Goal: Ask a question: Seek information or help from site administrators or community

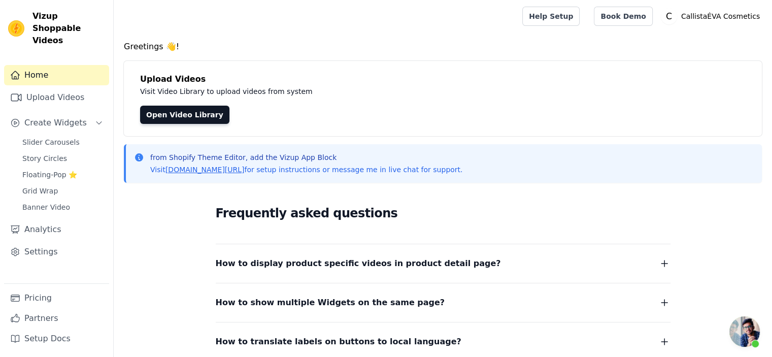
scroll to position [28, 0]
click at [57, 242] on link "Settings" at bounding box center [56, 252] width 105 height 20
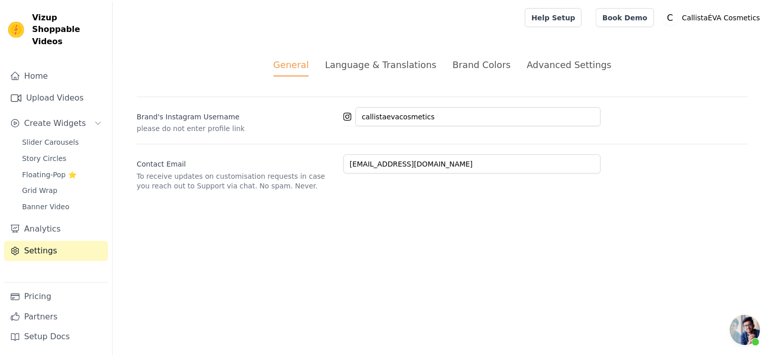
scroll to position [28, 0]
click at [405, 58] on div "Language & Translations" at bounding box center [384, 64] width 113 height 14
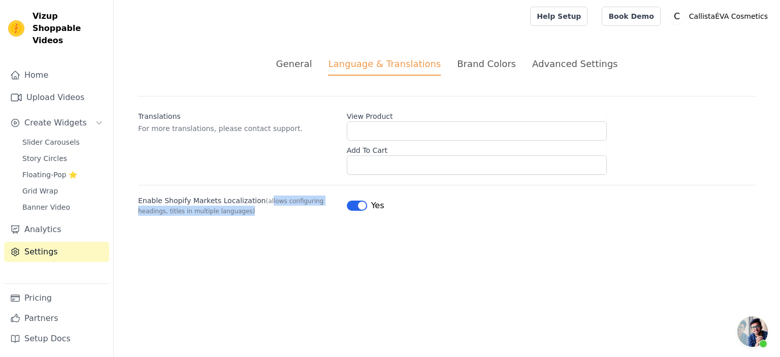
drag, startPoint x: 263, startPoint y: 203, endPoint x: 285, endPoint y: 225, distance: 31.6
click at [285, 225] on div "General Language & Translations Brand Colors Advanced Settings unsaved changes …" at bounding box center [447, 136] width 666 height 208
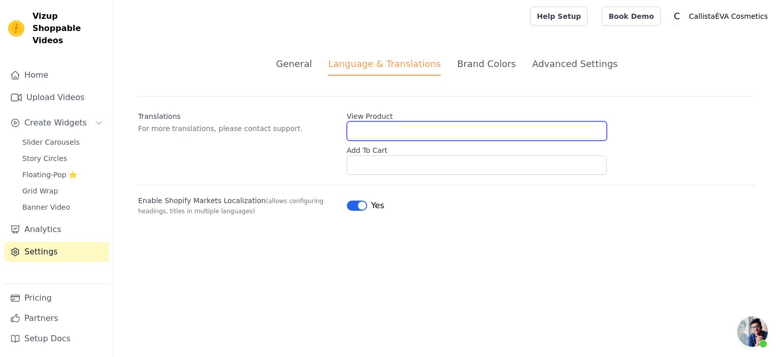
click at [441, 136] on input "View Product" at bounding box center [477, 130] width 260 height 19
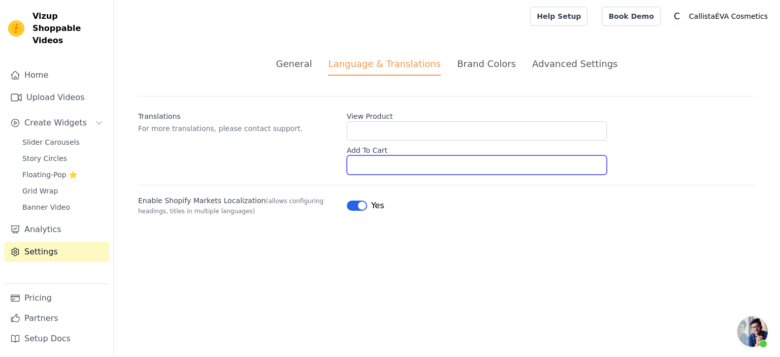
click at [433, 173] on input "Add To Cart" at bounding box center [477, 164] width 260 height 19
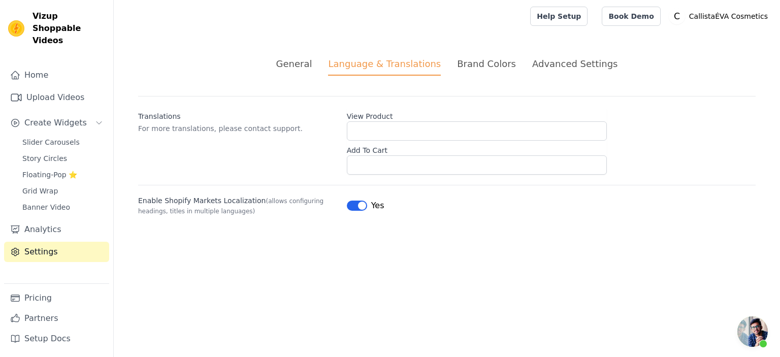
click at [307, 170] on div "Translations For more translations, please contact support. View Product Add To…" at bounding box center [446, 135] width 617 height 79
click at [532, 67] on div "Advanced Settings" at bounding box center [574, 64] width 85 height 14
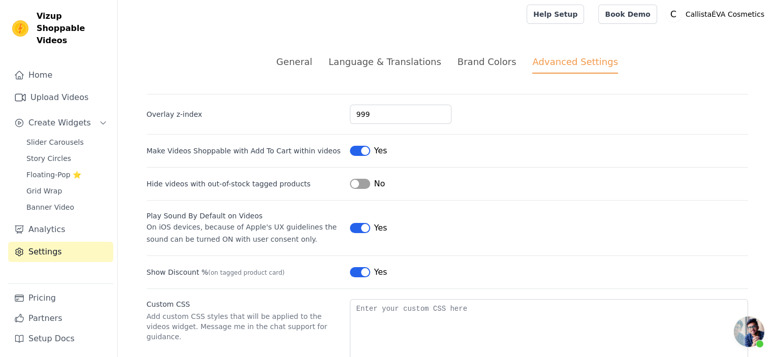
scroll to position [0, 0]
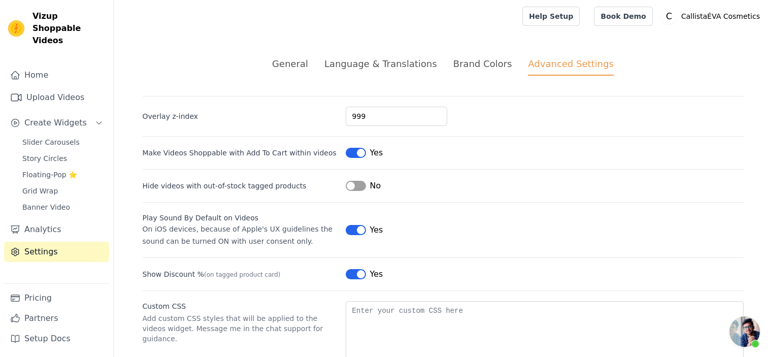
click at [500, 74] on li "Brand Colors" at bounding box center [482, 66] width 59 height 19
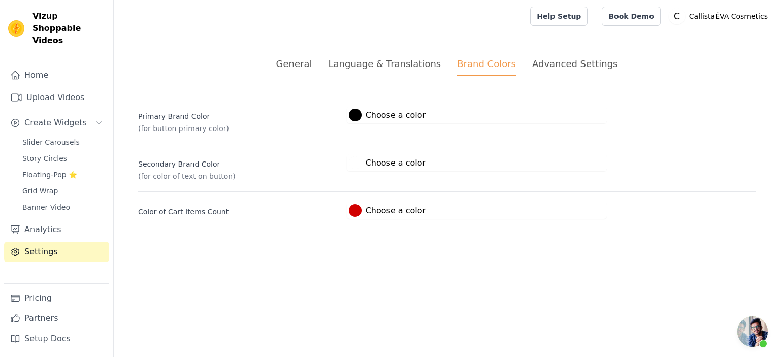
click at [378, 71] on li "Language & Translations" at bounding box center [384, 66] width 113 height 19
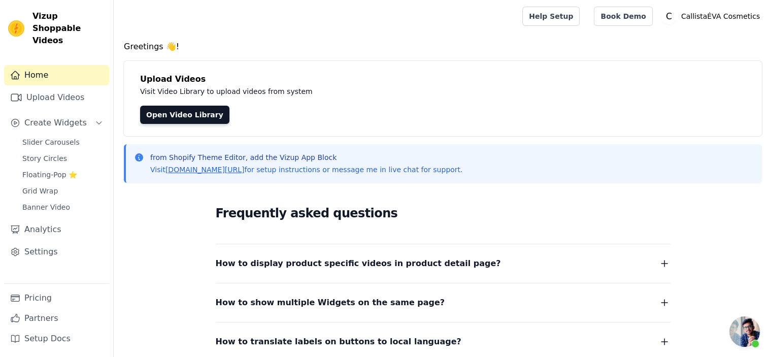
scroll to position [28, 0]
click at [748, 330] on span "Open chat" at bounding box center [745, 331] width 30 height 30
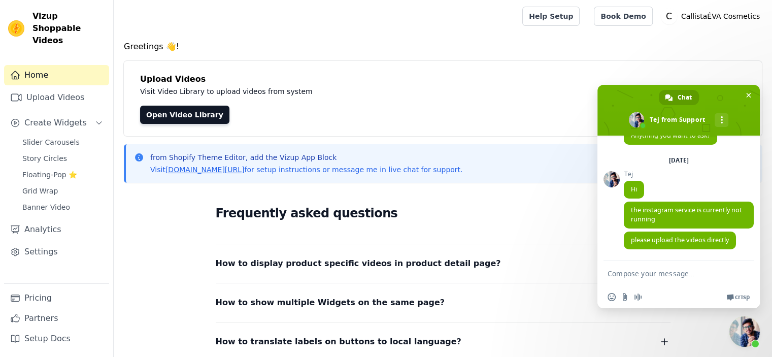
click at [670, 281] on textarea "Compose your message..." at bounding box center [669, 272] width 122 height 25
click at [738, 296] on span "Crisp" at bounding box center [742, 297] width 15 height 8
paste textarea "I am unable to translate the text in multiple languages of store using Translat…"
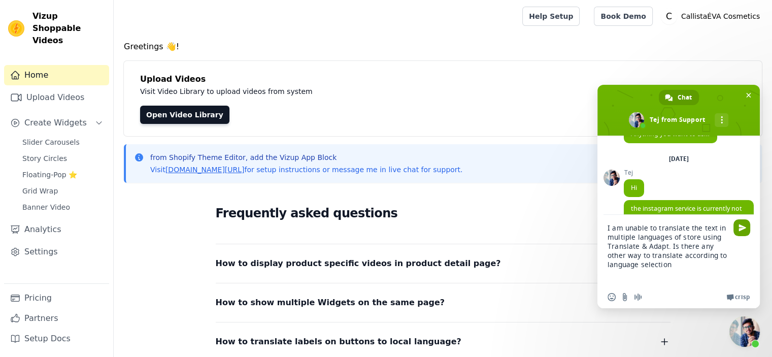
type textarea "I am unable to translate the text in multiple languages of store using Translat…"
click at [739, 231] on span "Send" at bounding box center [743, 228] width 8 height 8
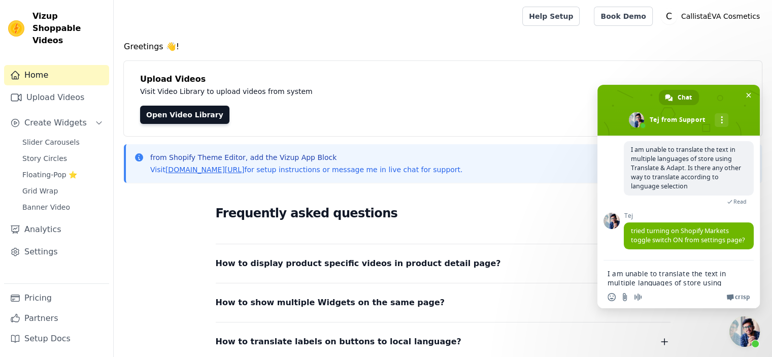
scroll to position [205, 0]
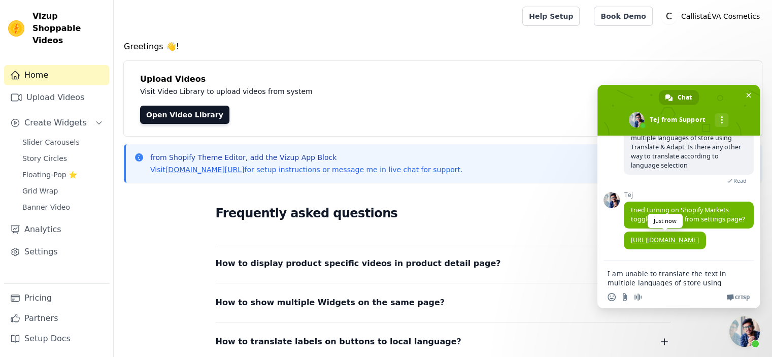
click at [689, 236] on link "https://app.shopgracias.com/#/settings" at bounding box center [665, 240] width 68 height 9
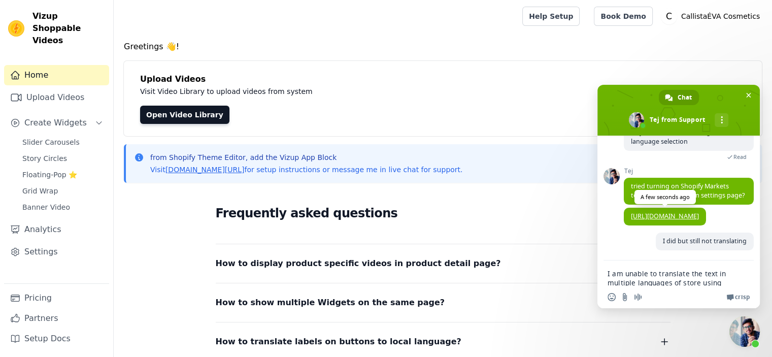
scroll to position [231, 0]
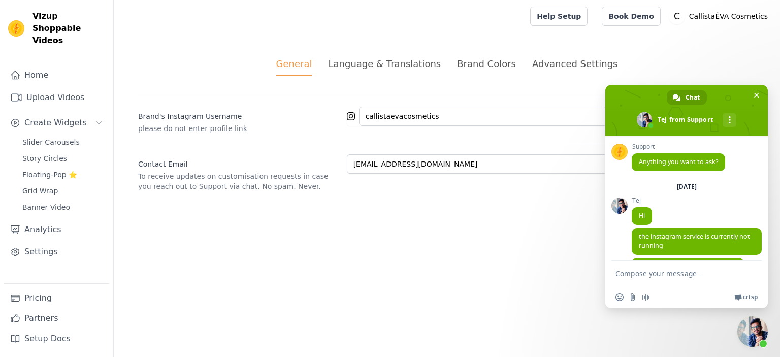
scroll to position [205, 0]
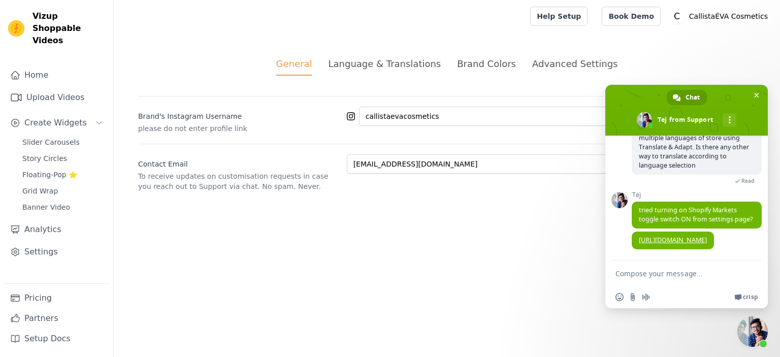
click at [407, 74] on li "Language & Translations" at bounding box center [384, 66] width 113 height 19
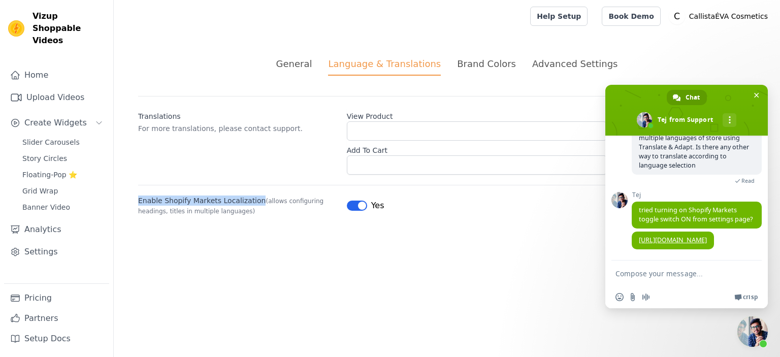
drag, startPoint x: 253, startPoint y: 202, endPoint x: 138, endPoint y: 202, distance: 114.8
click at [138, 202] on label "Enable Shopify Markets Localization (allows configuring headings, titles in mul…" at bounding box center [238, 205] width 201 height 20
click at [690, 282] on textarea "Compose your message..." at bounding box center [676, 272] width 122 height 25
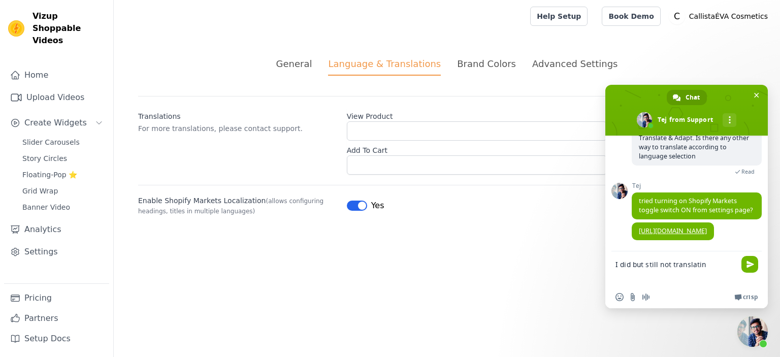
type textarea "I did but still not translating"
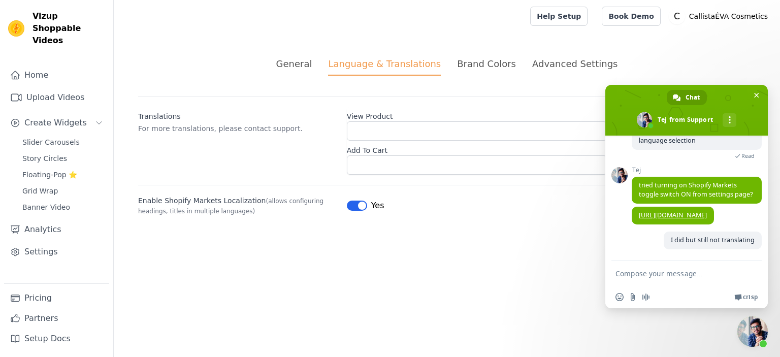
scroll to position [231, 0]
click at [537, 59] on div "Advanced Settings" at bounding box center [574, 64] width 85 height 14
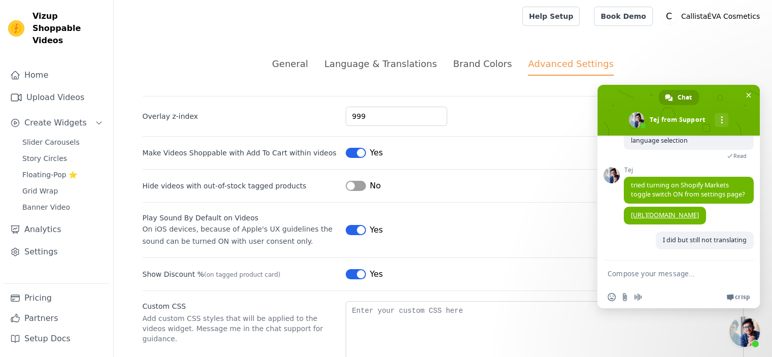
click at [395, 67] on div "Language & Translations" at bounding box center [380, 64] width 113 height 14
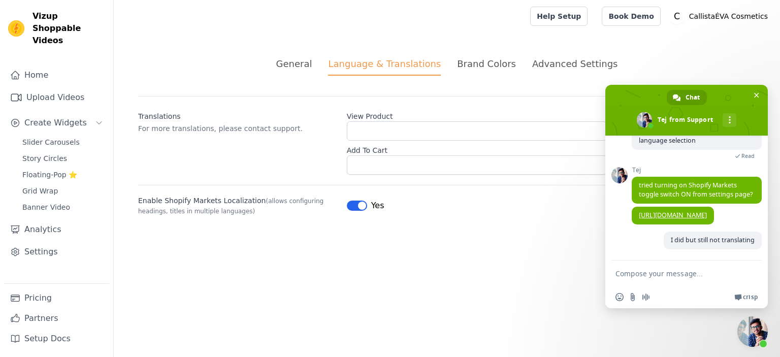
click at [635, 271] on textarea "Compose your message..." at bounding box center [676, 272] width 122 height 25
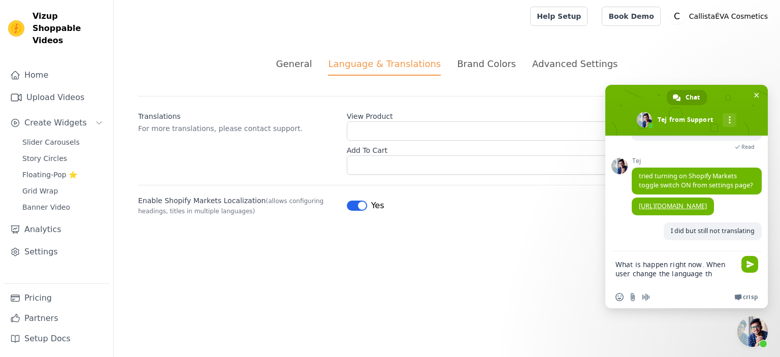
scroll to position [242, 0]
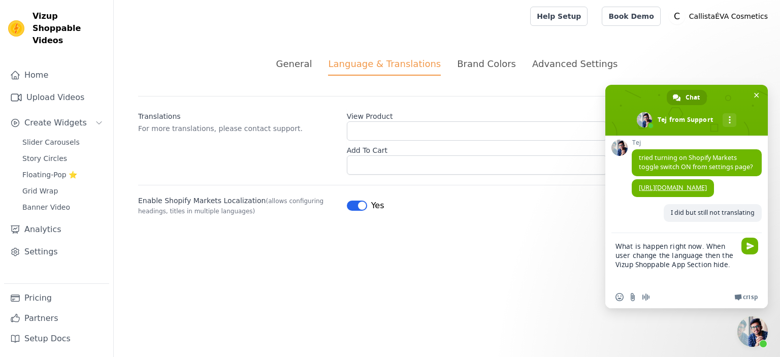
click at [724, 266] on textarea "What is happen right now. When user change the language then the Vizup Shoppabl…" at bounding box center [676, 259] width 122 height 53
paste textarea "s"
type textarea "What is happen right now. When user change the language then the Vizup Shoppabl…"
click at [752, 245] on span "Send" at bounding box center [750, 246] width 8 height 8
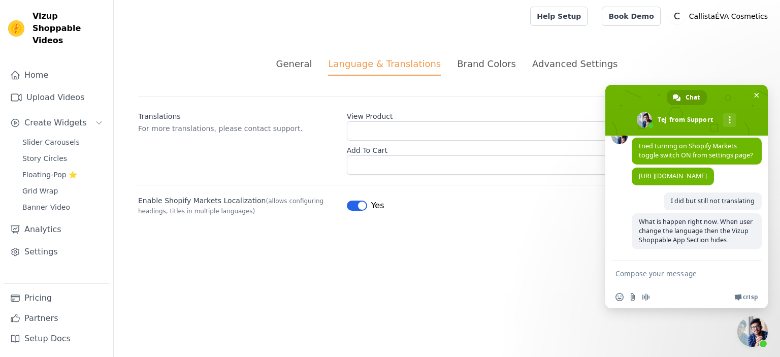
scroll to position [271, 0]
click at [650, 280] on textarea "Compose your message..." at bounding box center [676, 272] width 122 height 25
type textarea "It's not loading"
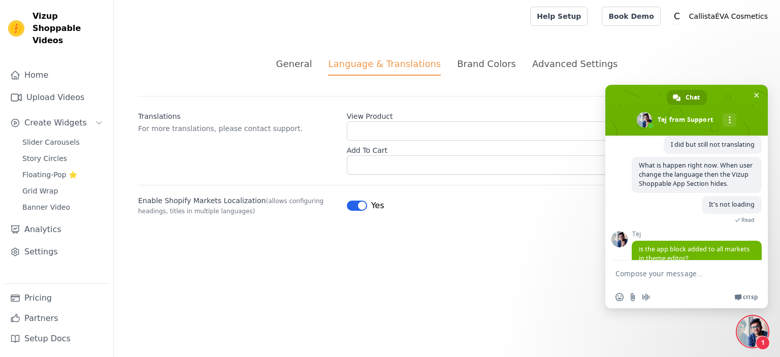
scroll to position [337, 0]
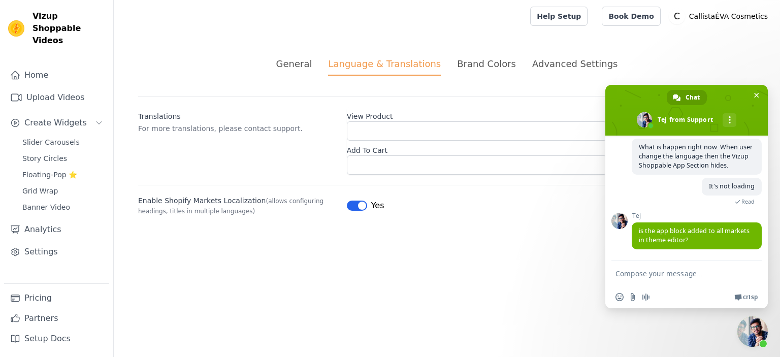
click at [705, 278] on textarea "Compose your message..." at bounding box center [676, 272] width 122 height 25
drag, startPoint x: 707, startPoint y: 245, endPoint x: 635, endPoint y: 231, distance: 74.0
click at [635, 231] on span "is the app block added to all markets in theme editor?" at bounding box center [697, 235] width 130 height 27
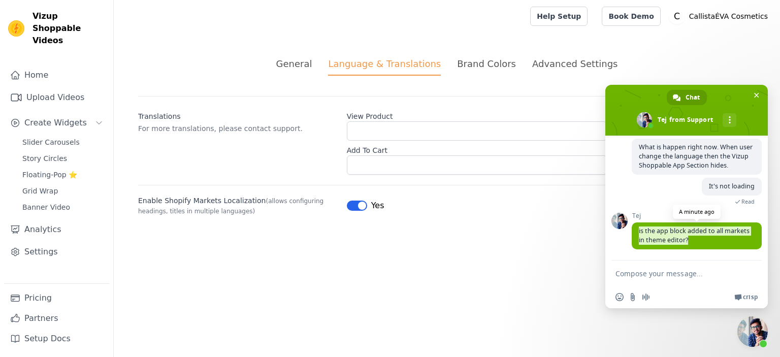
copy span "is the app block added to all markets in theme editor?"
click at [651, 280] on textarea "Compose your message..." at bounding box center [676, 272] width 122 height 25
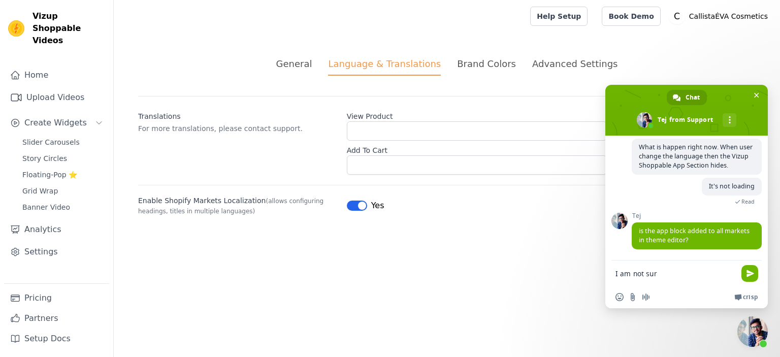
type textarea "I am not sure"
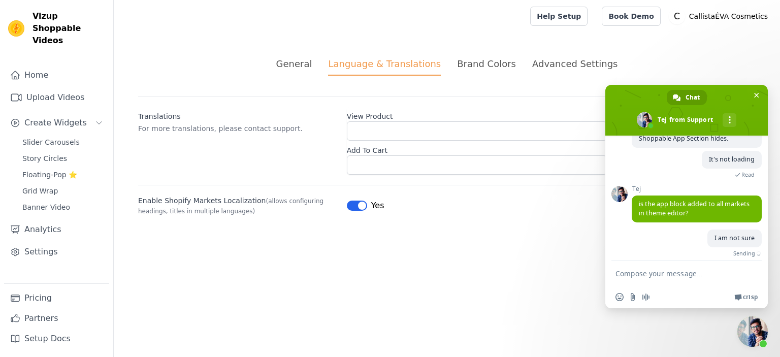
scroll to position [374, 0]
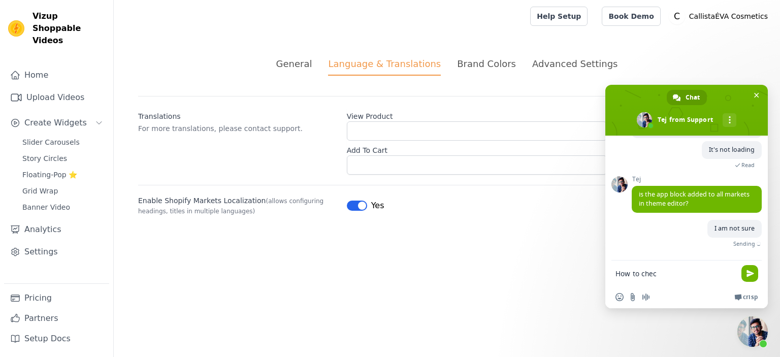
type textarea "How to check"
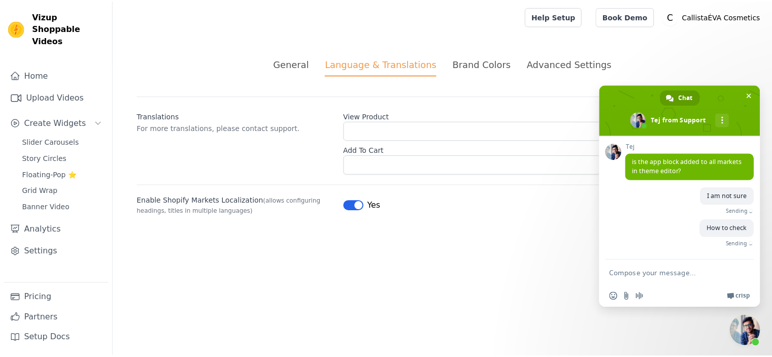
scroll to position [383, 0]
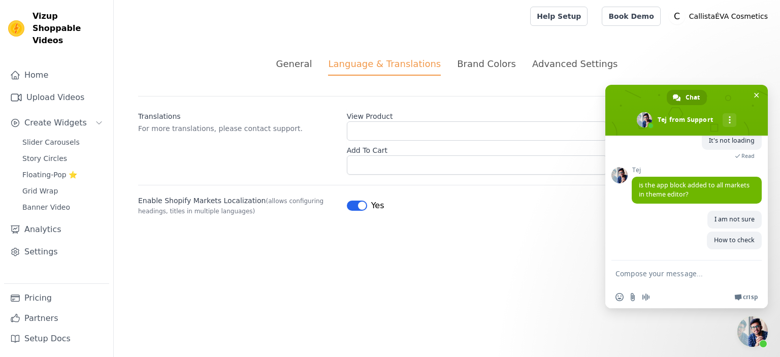
click at [548, 60] on div "Advanced Settings" at bounding box center [574, 64] width 85 height 14
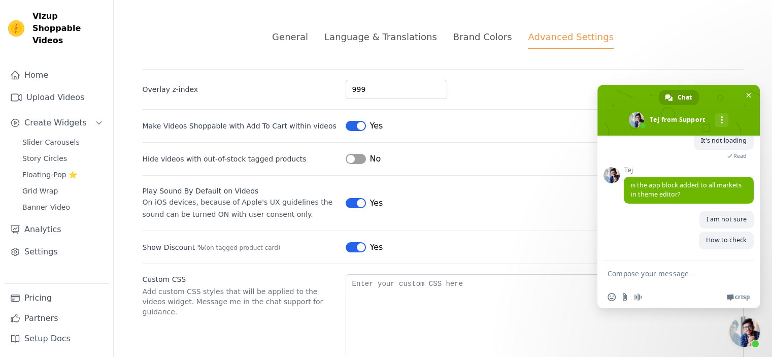
scroll to position [1, 0]
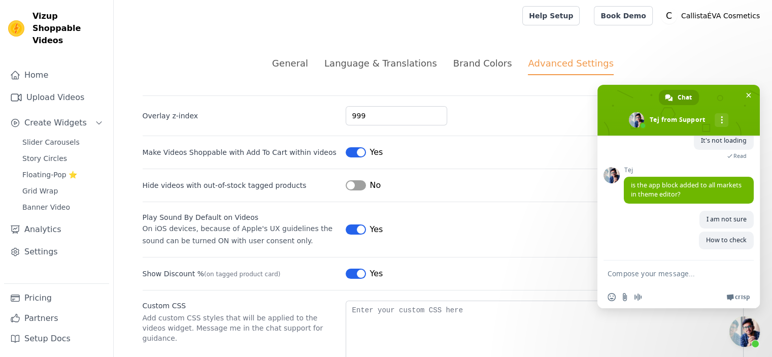
click at [386, 72] on li "Language & Translations" at bounding box center [380, 65] width 113 height 19
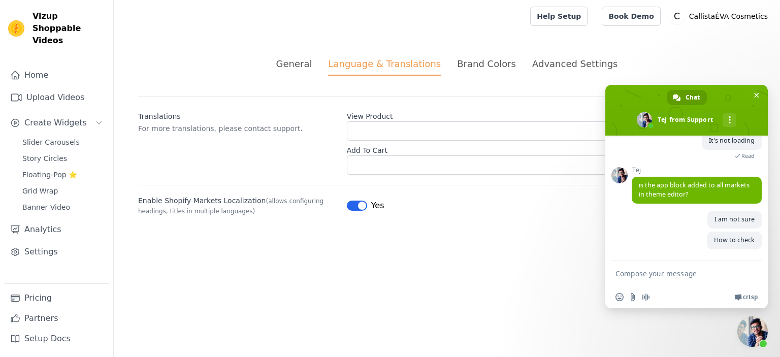
click at [307, 58] on div "General" at bounding box center [294, 64] width 36 height 14
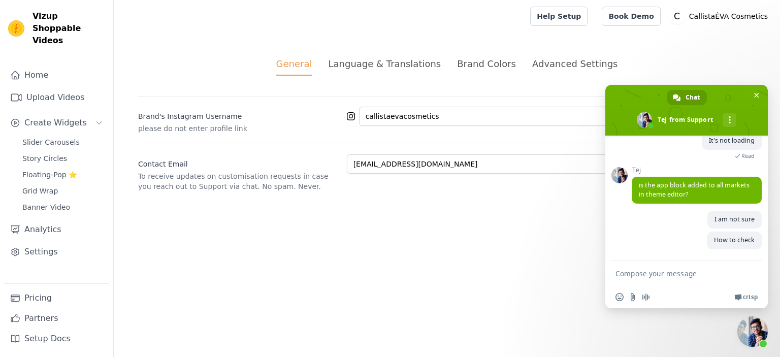
click at [376, 70] on div "Language & Translations" at bounding box center [384, 64] width 113 height 14
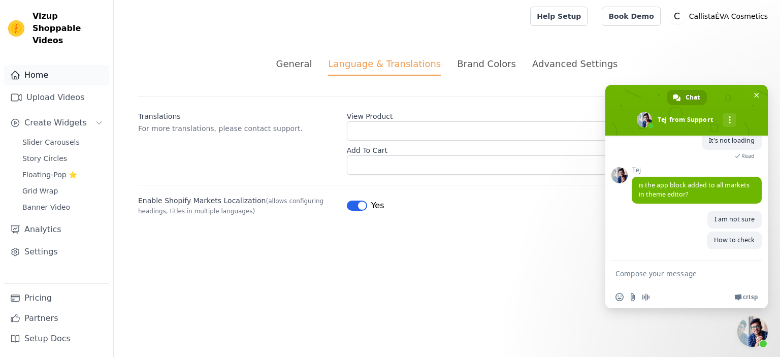
click at [48, 65] on link "Home" at bounding box center [56, 75] width 105 height 20
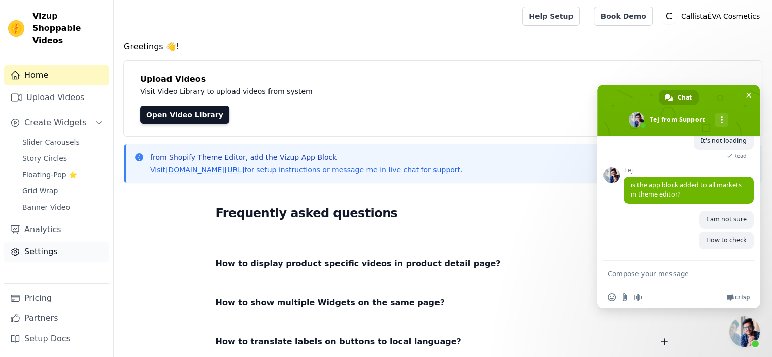
click at [55, 242] on link "Settings" at bounding box center [56, 252] width 105 height 20
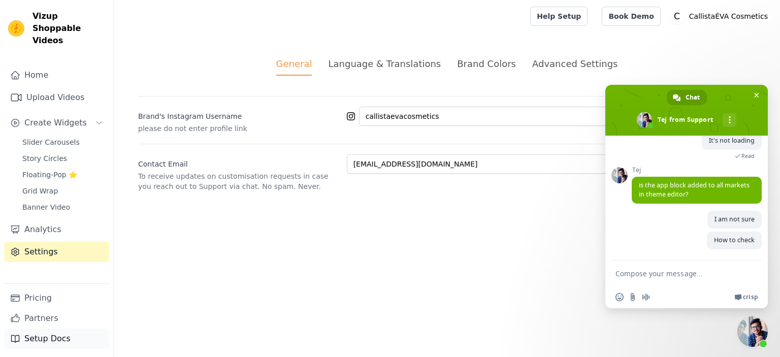
click at [59, 343] on link "Setup Docs" at bounding box center [56, 339] width 105 height 20
click at [640, 284] on textarea "Compose your message..." at bounding box center [676, 272] width 122 height 25
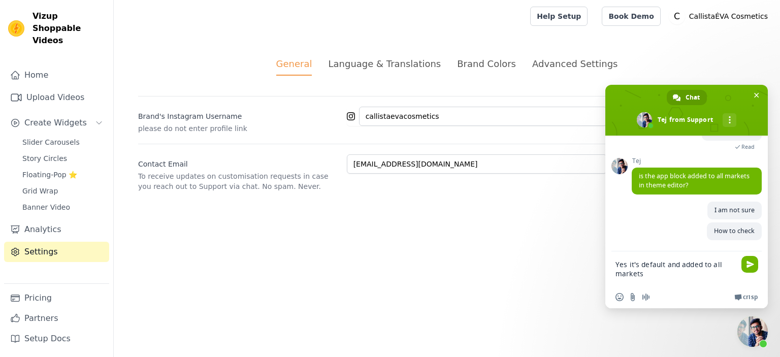
type textarea "Yes it's default and added to all markets."
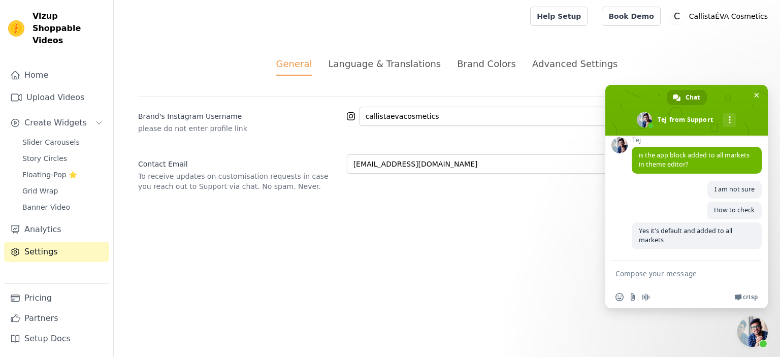
scroll to position [414, 0]
click at [640, 281] on textarea "Compose your message..." at bounding box center [676, 272] width 122 height 25
paste textarea "Translate & Adapt"
type textarea "I am using Translate & Adapt"
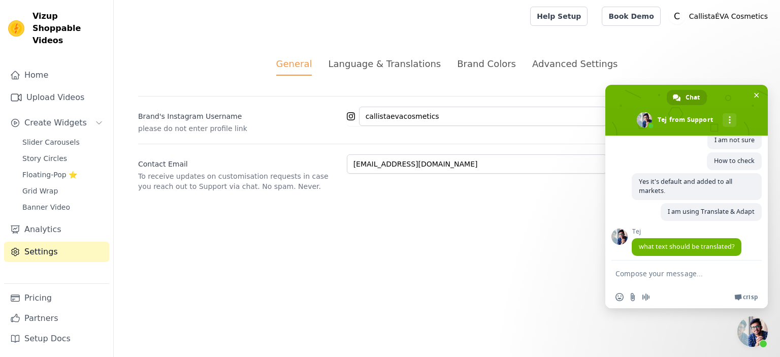
scroll to position [471, 0]
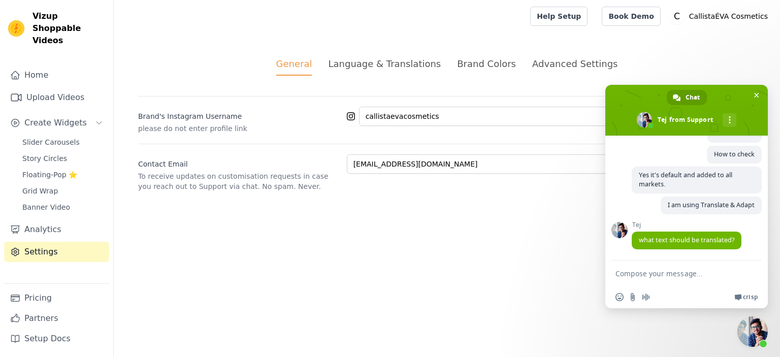
click at [700, 273] on textarea "Compose your message..." at bounding box center [676, 272] width 122 height 25
paste textarea "ALL PRODUCTS SKINCARE BLOGS ABOUT US Our Bestseller Glow Snail Mucin Face Cream…"
type textarea "The title"
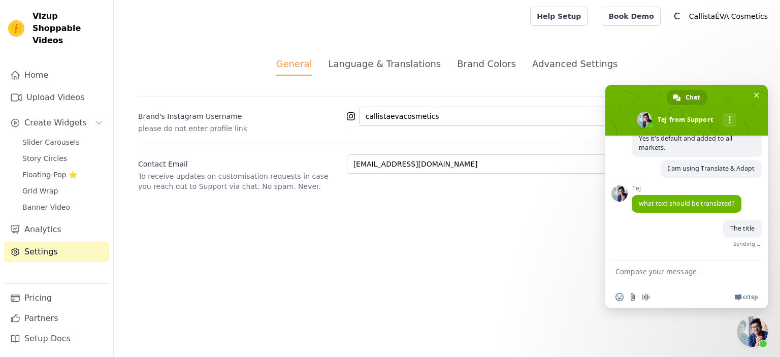
scroll to position [496, 0]
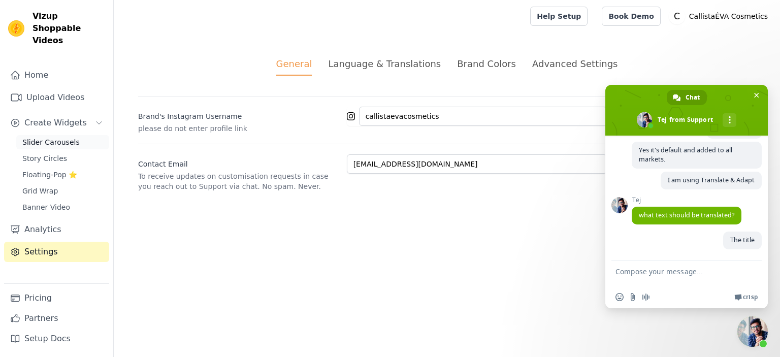
click at [73, 135] on link "Slider Carousels" at bounding box center [62, 142] width 93 height 14
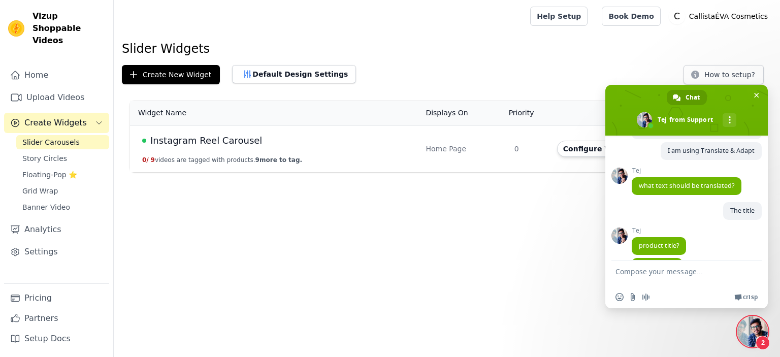
scroll to position [552, 0]
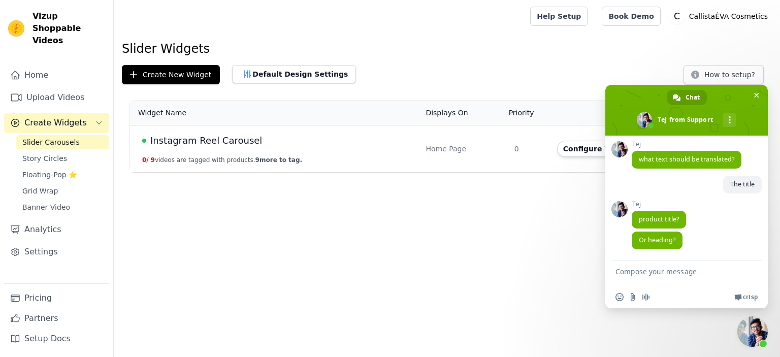
click at [668, 272] on textarea "Compose your message..." at bounding box center [676, 272] width 122 height 25
paste textarea "Best Skincare Products"
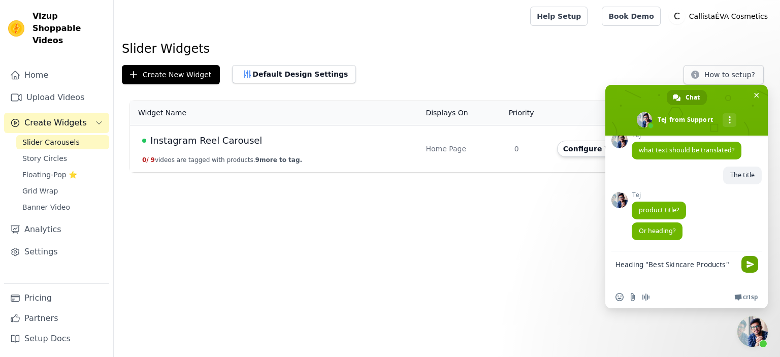
type textarea "Heading "Best Skincare Products""
click at [745, 264] on span "Send" at bounding box center [749, 264] width 17 height 17
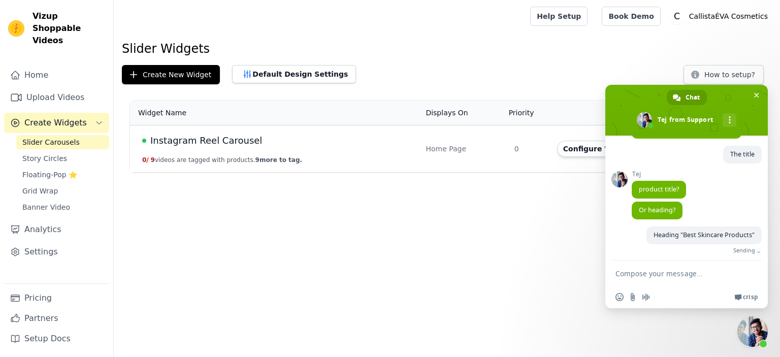
scroll to position [590, 0]
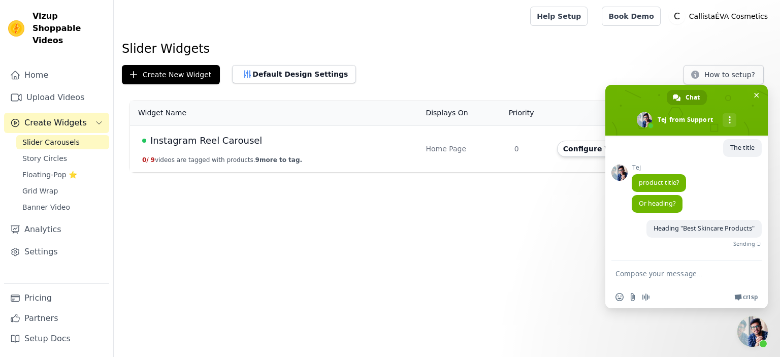
click at [455, 172] on html "Vizup Shoppable Videos Home Upload Videos Create Widgets Slider Carousels Story…" at bounding box center [390, 86] width 780 height 172
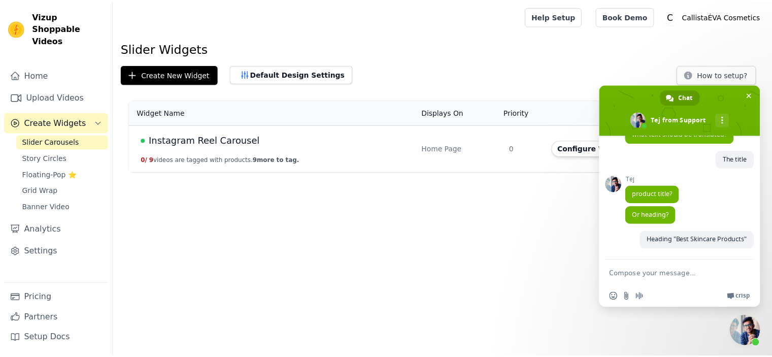
scroll to position [578, 0]
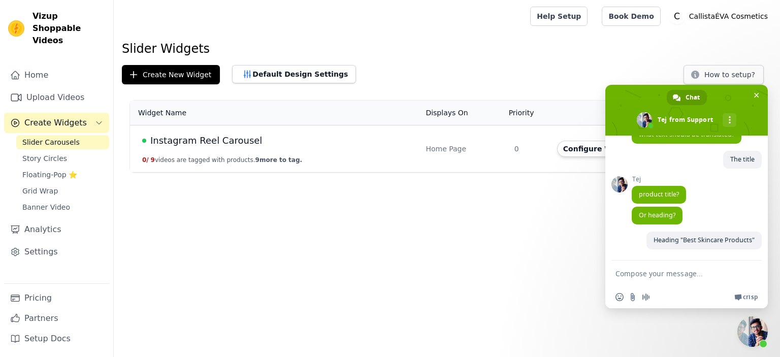
click at [225, 172] on html "Vizup Shoppable Videos Home Upload Videos Create Widgets Slider Carousels Story…" at bounding box center [390, 86] width 780 height 172
click at [51, 186] on span "Grid Wrap" at bounding box center [40, 191] width 36 height 10
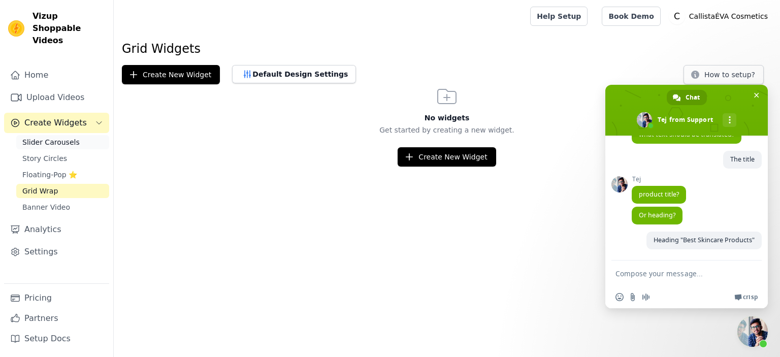
click at [81, 135] on link "Slider Carousels" at bounding box center [62, 142] width 93 height 14
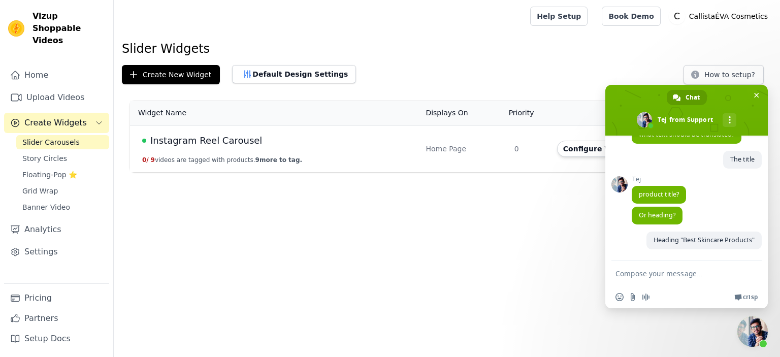
click at [225, 141] on span "Instagram Reel Carousel" at bounding box center [206, 141] width 112 height 14
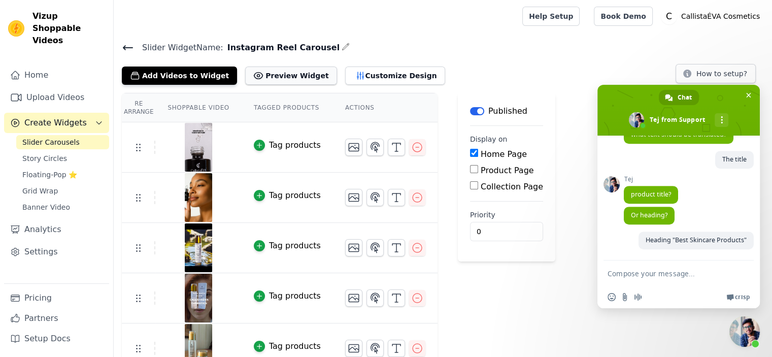
click at [268, 78] on button "Preview Widget" at bounding box center [290, 76] width 91 height 18
click at [49, 65] on link "Home" at bounding box center [56, 75] width 105 height 20
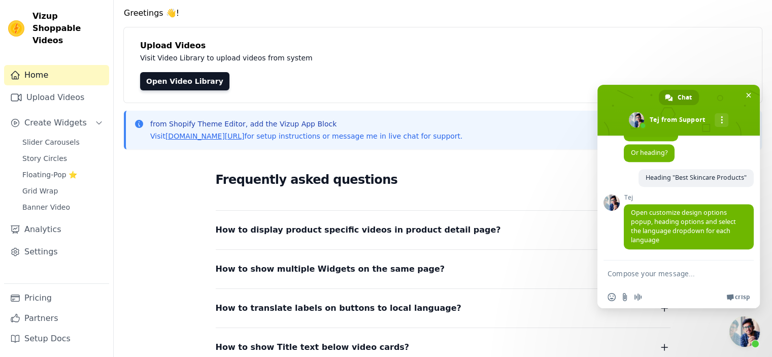
scroll to position [24, 0]
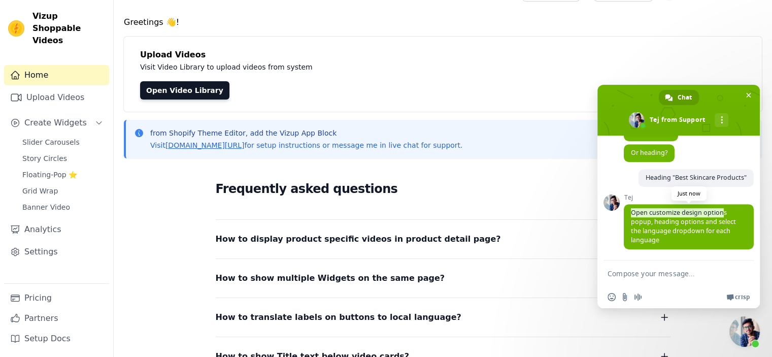
drag, startPoint x: 628, startPoint y: 205, endPoint x: 723, endPoint y: 209, distance: 94.5
click at [723, 209] on span "Open customize design options popup, heading options and select the language dr…" at bounding box center [689, 226] width 130 height 45
click at [59, 242] on link "Settings" at bounding box center [56, 252] width 105 height 20
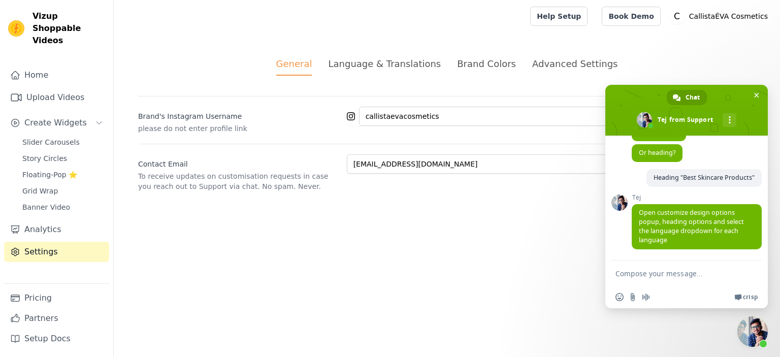
click at [298, 216] on html "Vizup Shoppable Videos Home Upload Videos Create Widgets Slider Carousels Story…" at bounding box center [390, 108] width 780 height 216
click at [682, 281] on textarea "Compose your message..." at bounding box center [676, 272] width 122 height 25
type textarea "Where in the app"
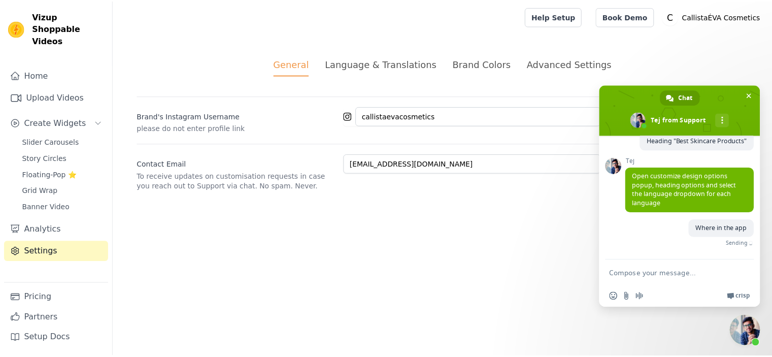
scroll to position [668, 0]
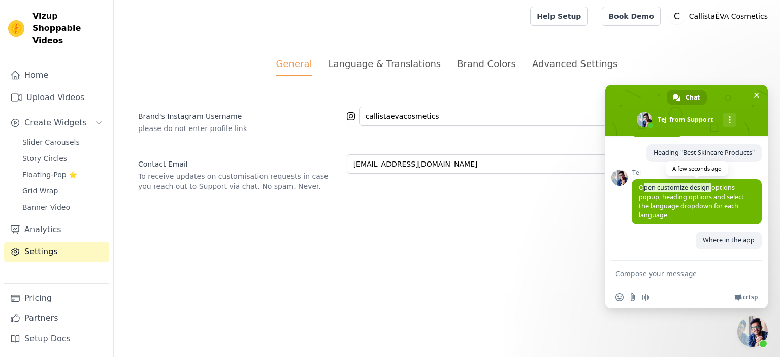
drag, startPoint x: 641, startPoint y: 188, endPoint x: 712, endPoint y: 188, distance: 71.1
click at [712, 188] on span "Open customize design options popup, heading options and select the language dr…" at bounding box center [691, 201] width 105 height 36
drag, startPoint x: 638, startPoint y: 186, endPoint x: 657, endPoint y: 198, distance: 21.7
click at [657, 198] on span "Open customize design options popup, heading options and select the language dr…" at bounding box center [691, 201] width 105 height 36
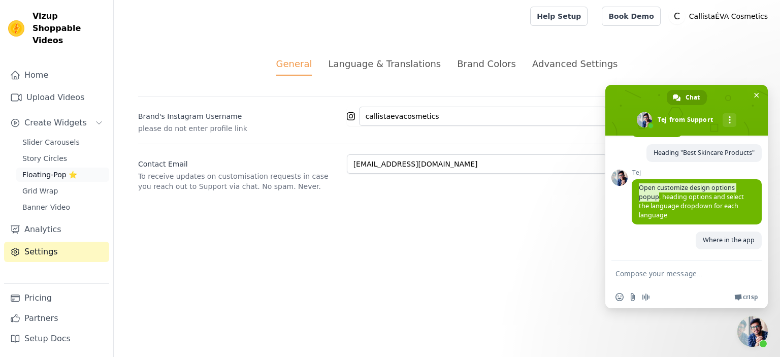
click at [63, 170] on span "Floating-Pop ⭐" at bounding box center [49, 175] width 55 height 10
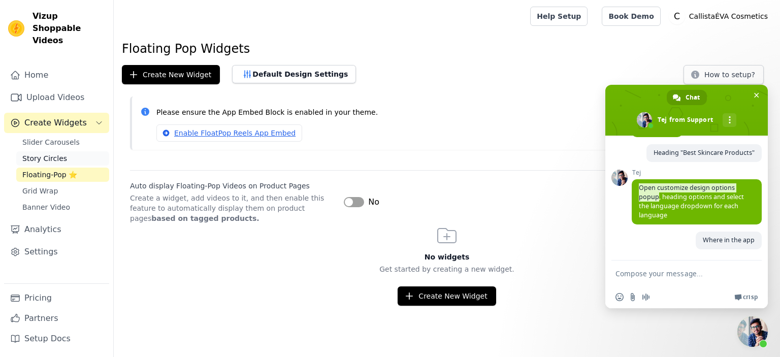
click at [53, 153] on span "Story Circles" at bounding box center [44, 158] width 45 height 10
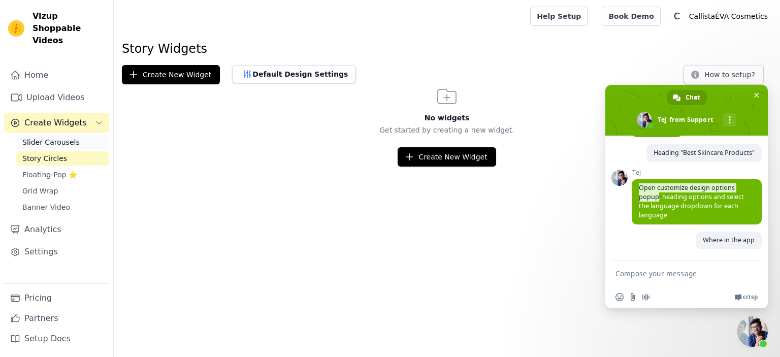
click at [63, 137] on span "Slider Carousels" at bounding box center [50, 142] width 57 height 10
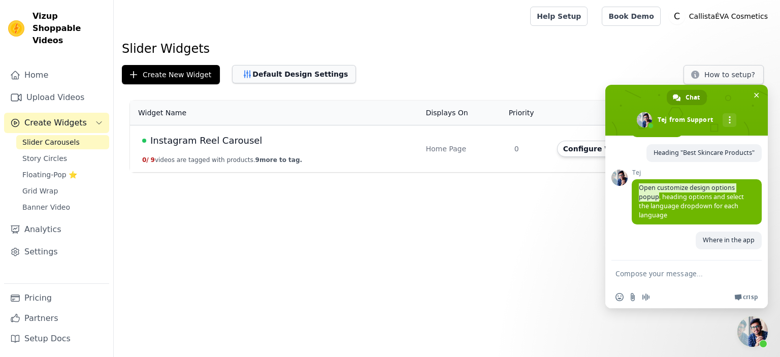
click at [284, 74] on button "Default Design Settings" at bounding box center [294, 74] width 124 height 18
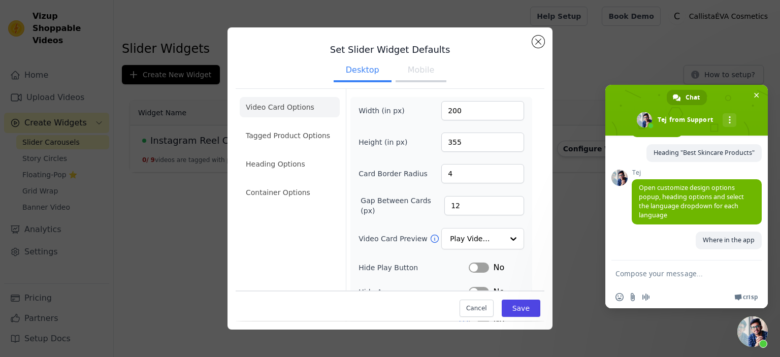
click at [545, 43] on div "Set Slider Widget Defaults Desktop Mobile Video Card Options Tagged Product Opt…" at bounding box center [389, 178] width 325 height 302
click at [530, 44] on h3 "Set Slider Widget Defaults" at bounding box center [390, 50] width 309 height 12
click at [534, 40] on button "Close modal" at bounding box center [538, 42] width 12 height 12
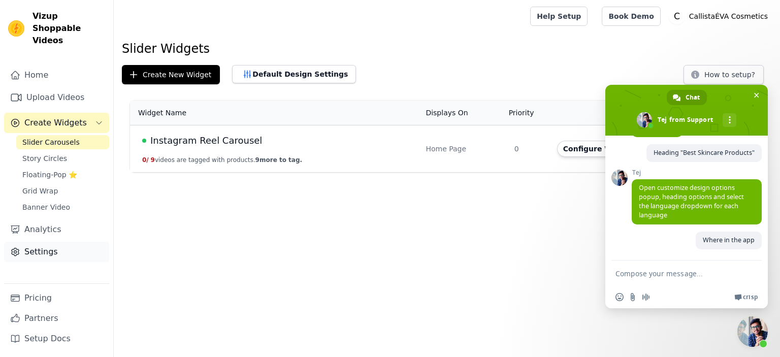
click at [61, 242] on link "Settings" at bounding box center [56, 252] width 105 height 20
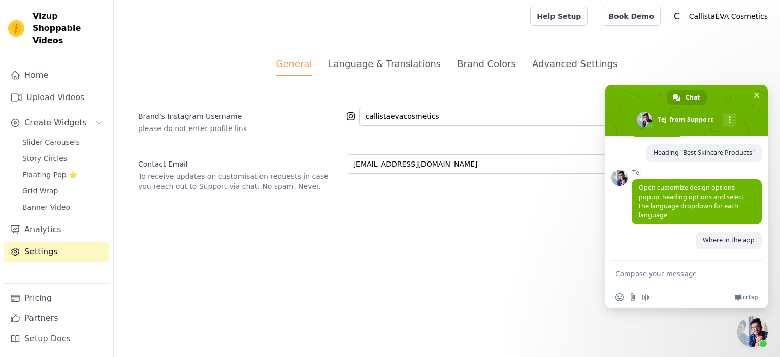
click at [391, 54] on div "General Language & Translations Brand Colors Advanced Settings unsaved changes …" at bounding box center [447, 123] width 666 height 183
click at [390, 63] on div "Language & Translations" at bounding box center [384, 64] width 113 height 14
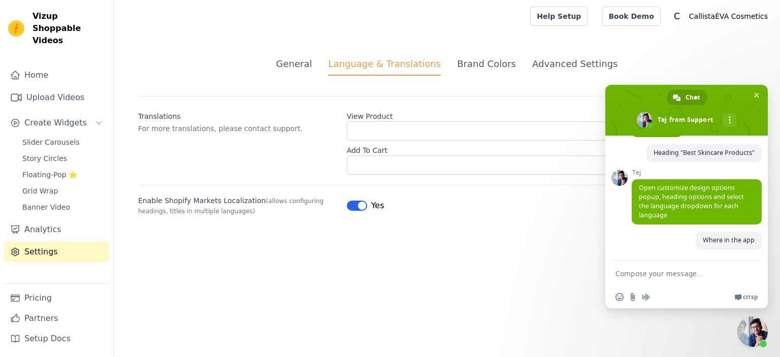
click at [549, 65] on div "Advanced Settings" at bounding box center [574, 64] width 85 height 14
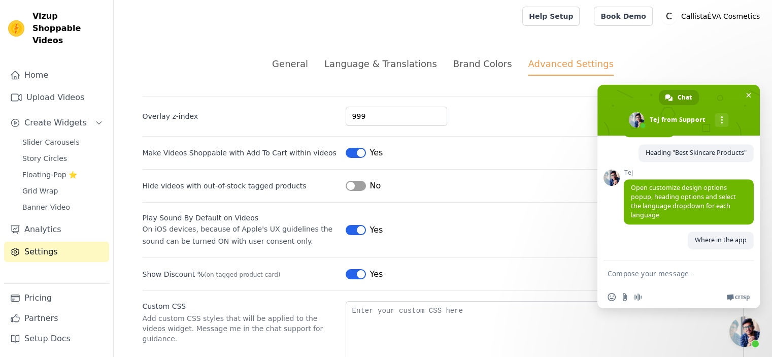
click at [323, 58] on ul "General Language & Translations Brand Colors Advanced Settings" at bounding box center [443, 66] width 601 height 19
click at [79, 135] on link "Slider Carousels" at bounding box center [62, 142] width 93 height 14
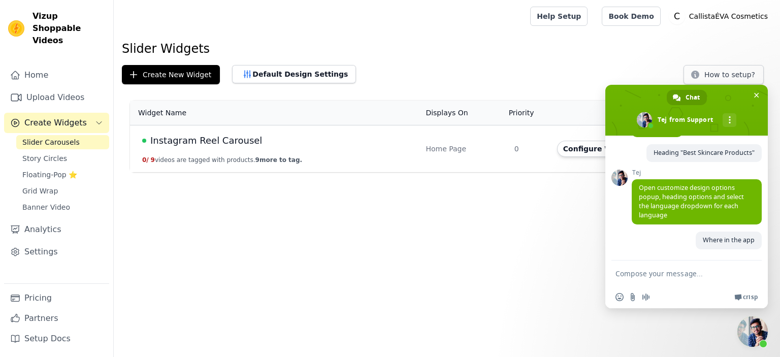
click at [215, 142] on span "Instagram Reel Carousel" at bounding box center [206, 141] width 112 height 14
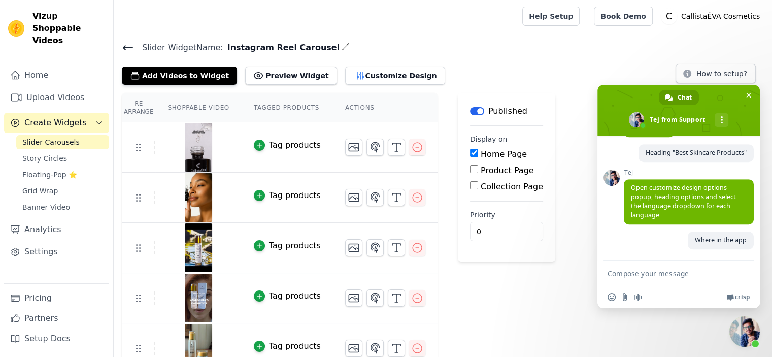
click at [444, 71] on div "Add Videos to Widget Preview Widget Customize Design How to setup?" at bounding box center [443, 73] width 642 height 22
click at [369, 80] on button "Customize Design" at bounding box center [395, 76] width 100 height 18
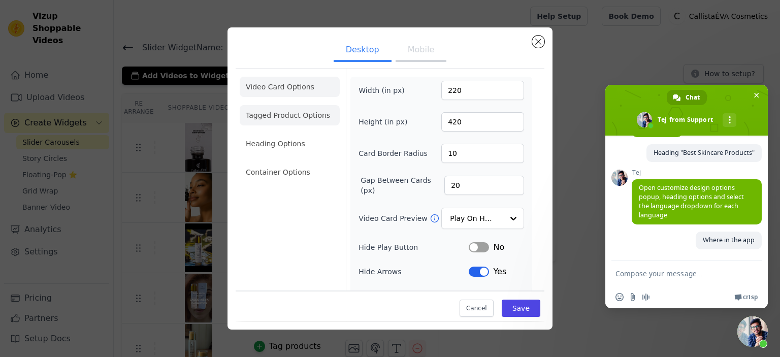
click at [317, 162] on li "Tagged Product Options" at bounding box center [290, 172] width 100 height 20
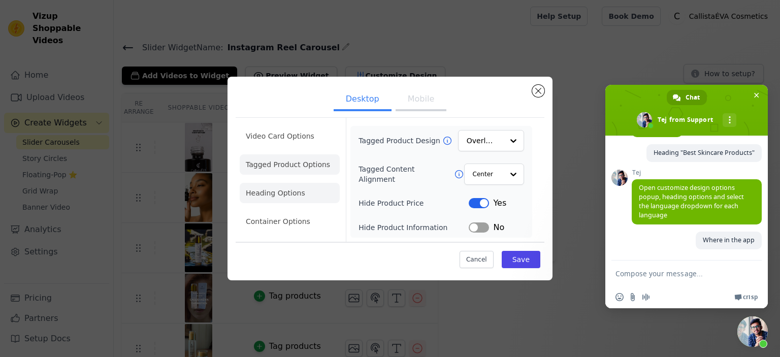
click at [275, 193] on li "Heading Options" at bounding box center [290, 193] width 100 height 20
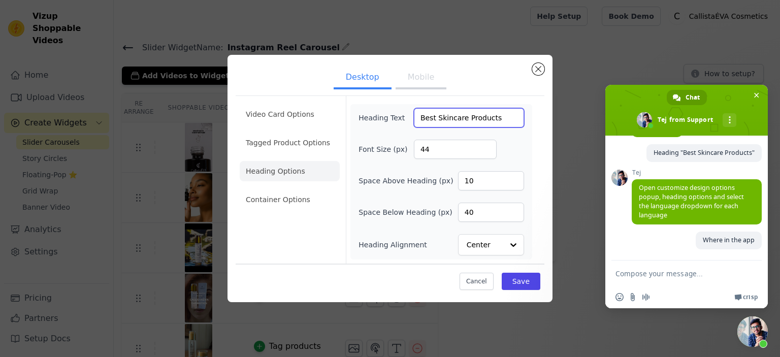
drag, startPoint x: 514, startPoint y: 123, endPoint x: 409, endPoint y: 127, distance: 105.2
click at [409, 127] on div "Heading Text Best Skincare Products" at bounding box center [441, 117] width 166 height 19
click at [541, 71] on button "Close modal" at bounding box center [538, 69] width 12 height 12
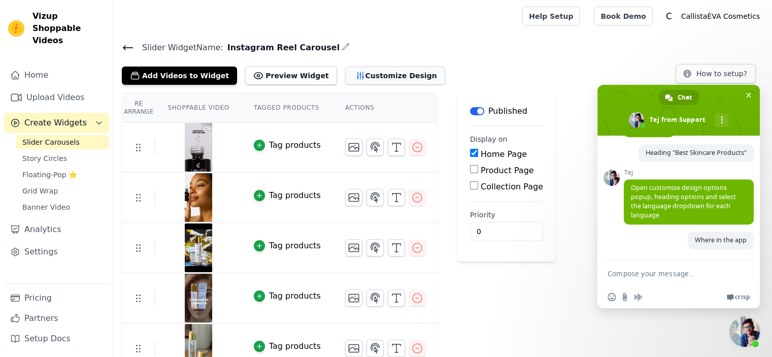
click at [390, 75] on button "Customize Design" at bounding box center [395, 76] width 100 height 18
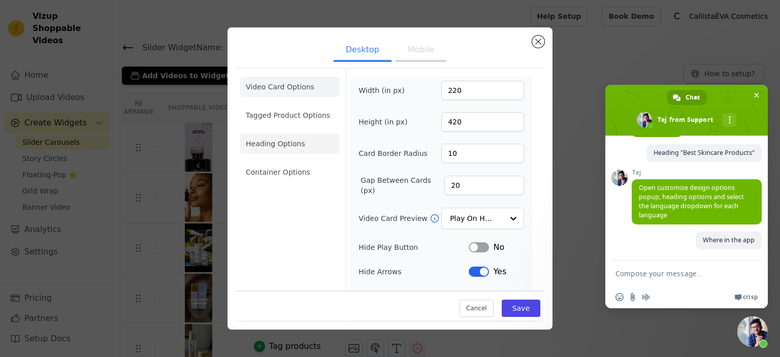
click at [288, 145] on li "Heading Options" at bounding box center [290, 144] width 100 height 20
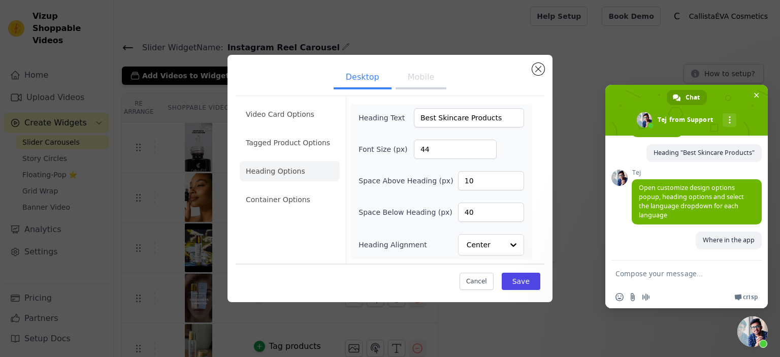
click at [541, 175] on div "Video Card Options Tagged Product Options Heading Options Container Options Hea…" at bounding box center [390, 179] width 309 height 168
click at [538, 63] on div "Desktop Mobile Video Card Options Tagged Product Options Heading Options Contai…" at bounding box center [389, 178] width 325 height 247
click at [537, 71] on button "Close modal" at bounding box center [538, 69] width 12 height 12
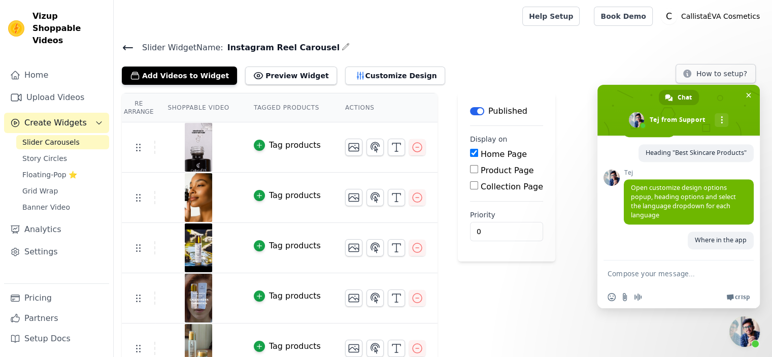
click at [664, 280] on textarea "Compose your message..." at bounding box center [669, 272] width 122 height 25
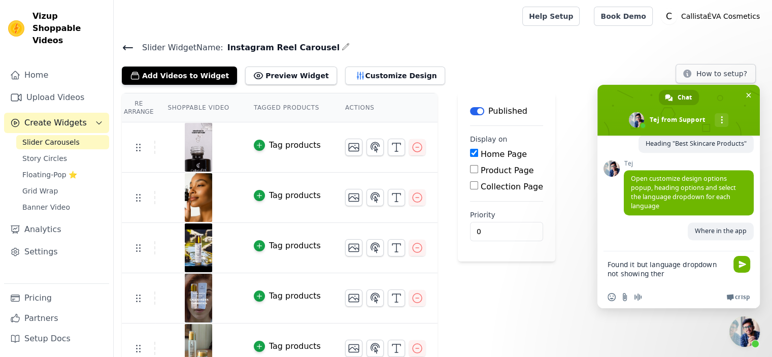
type textarea "Found it but language dropdown not showing there"
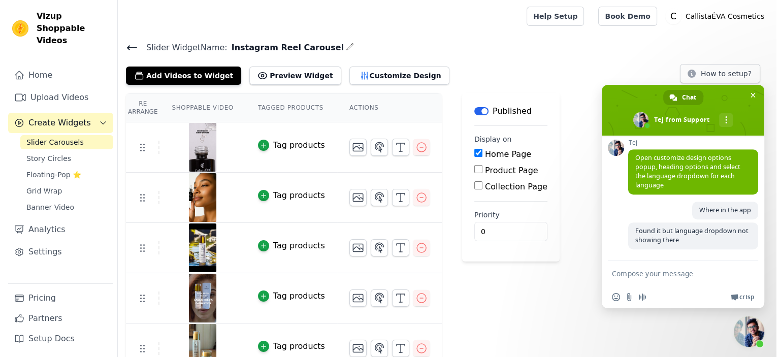
scroll to position [698, 0]
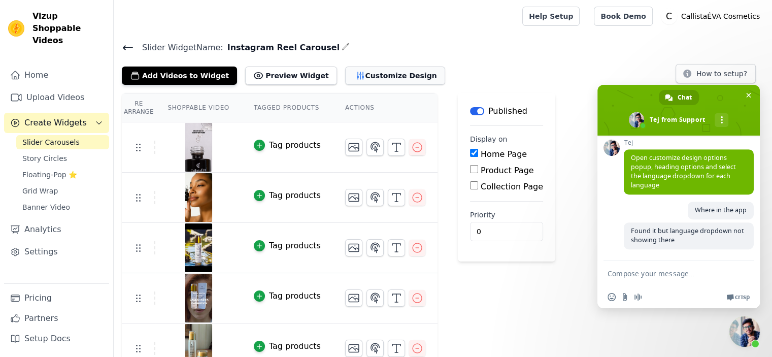
click at [371, 73] on button "Customize Design" at bounding box center [395, 76] width 100 height 18
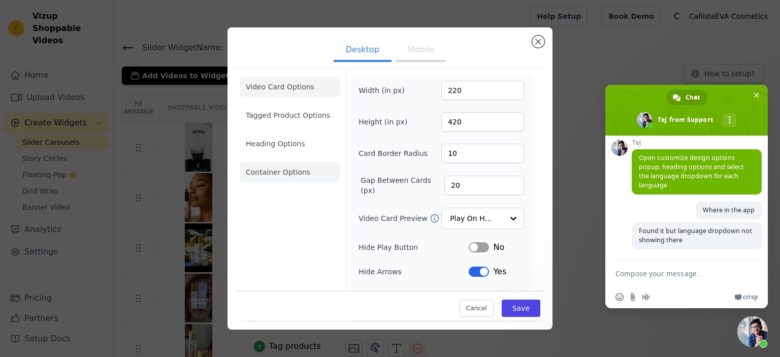
click at [279, 170] on li "Container Options" at bounding box center [290, 172] width 100 height 20
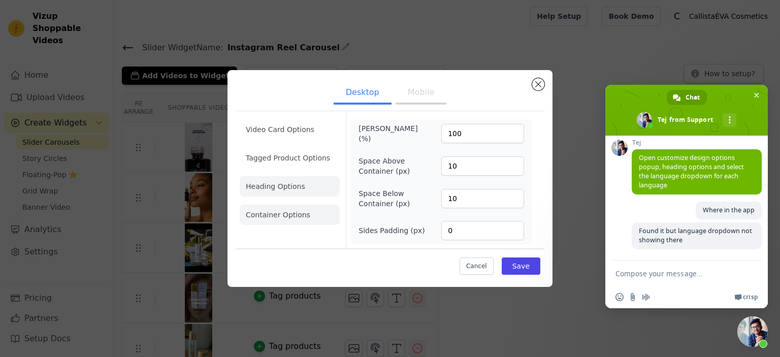
click at [278, 178] on li "Heading Options" at bounding box center [290, 186] width 100 height 20
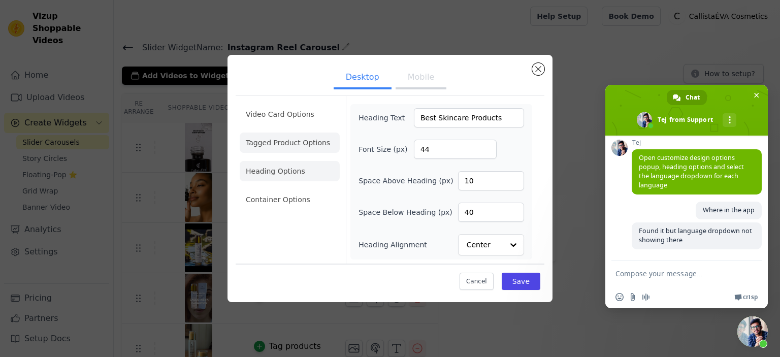
click at [295, 189] on li "Tagged Product Options" at bounding box center [290, 199] width 100 height 20
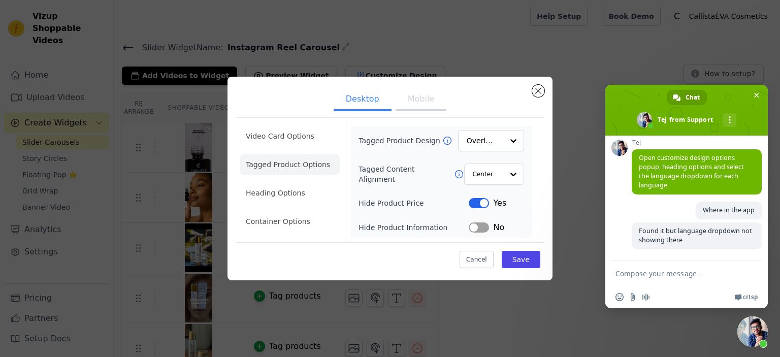
click at [282, 181] on ul "Video Card Options Tagged Product Options Heading Options Container Options" at bounding box center [290, 179] width 100 height 114
click at [282, 183] on li "Heading Options" at bounding box center [290, 193] width 100 height 20
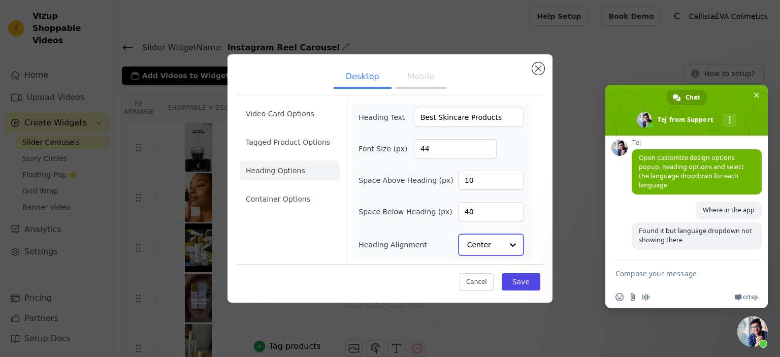
click at [498, 238] on input "Heading Alignment" at bounding box center [485, 245] width 36 height 20
click at [543, 222] on div "Video Card Options Tagged Product Options Heading Options Container Options Hea…" at bounding box center [390, 179] width 309 height 168
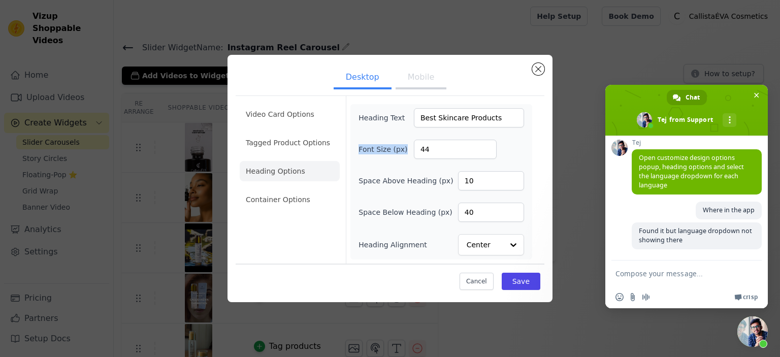
drag, startPoint x: 404, startPoint y: 154, endPoint x: 355, endPoint y: 155, distance: 48.8
click at [355, 155] on div "Heading Text Best Skincare Products Font Size (px) 44 Space Above Heading (px) …" at bounding box center [441, 181] width 182 height 155
copy label "Font Size (px)"
click at [648, 274] on textarea "Compose your message..." at bounding box center [676, 272] width 122 height 25
paste textarea "Font Size (px)"
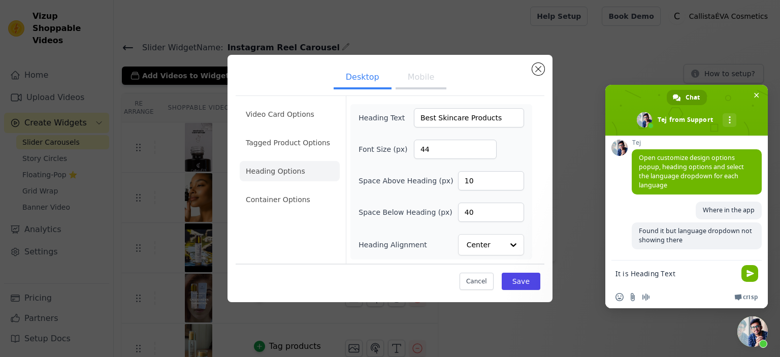
click at [629, 275] on textarea "It is Heading Text" at bounding box center [676, 272] width 122 height 25
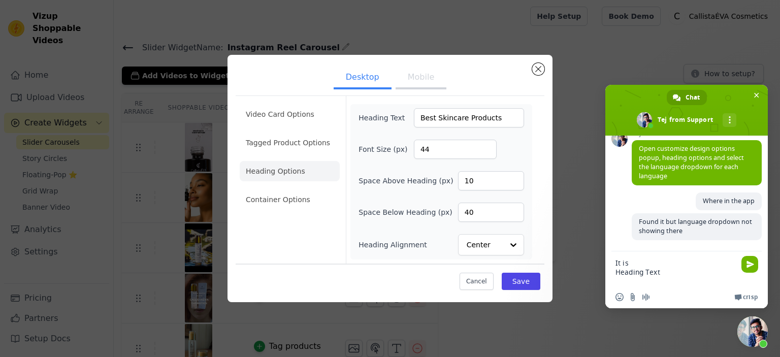
click at [675, 274] on textarea "It is Heading Text" at bounding box center [676, 268] width 122 height 35
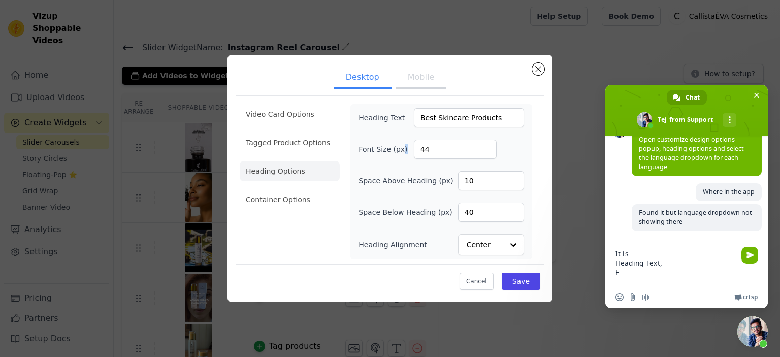
drag, startPoint x: 400, startPoint y: 151, endPoint x: 406, endPoint y: 152, distance: 6.2
click at [406, 152] on label "Font Size (px)" at bounding box center [385, 149] width 55 height 10
click at [414, 152] on input "44" at bounding box center [455, 149] width 83 height 19
drag, startPoint x: 406, startPoint y: 152, endPoint x: 359, endPoint y: 148, distance: 47.4
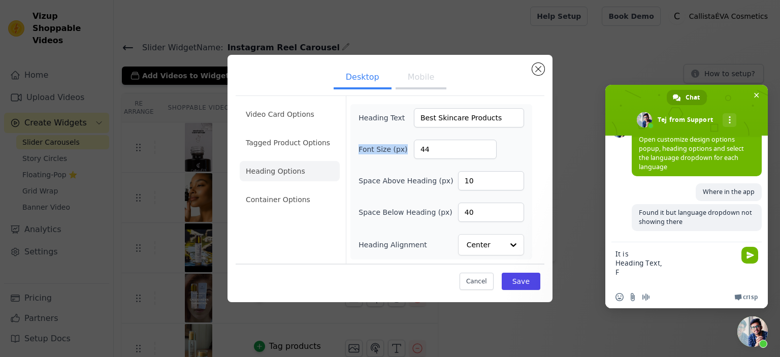
click at [359, 148] on label "Font Size (px)" at bounding box center [385, 149] width 55 height 10
copy label "Font Size (px)"
click at [632, 277] on textarea "It is Heading Text, F" at bounding box center [676, 264] width 122 height 44
paste textarea "Font Size (px)"
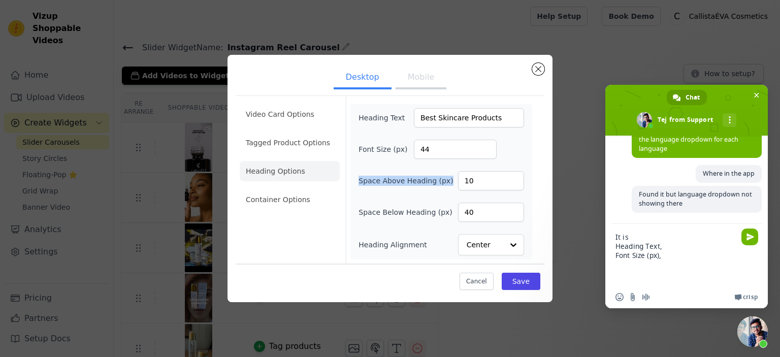
drag, startPoint x: 449, startPoint y: 182, endPoint x: 359, endPoint y: 176, distance: 89.6
click at [359, 176] on div "Space Above Heading (px) 10" at bounding box center [441, 180] width 166 height 19
copy label "Space Above Heading (px)"
click at [642, 266] on textarea "It is Heading Text, Font Size (px)," at bounding box center [676, 255] width 122 height 62
paste textarea "Space Above Heading (px)"
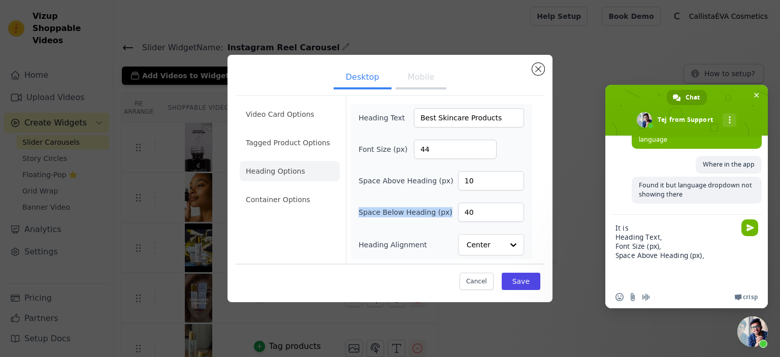
drag, startPoint x: 443, startPoint y: 212, endPoint x: 353, endPoint y: 212, distance: 89.4
click at [353, 212] on div "Heading Text Best Skincare Products Font Size (px) 44 Space Above Heading (px) …" at bounding box center [441, 181] width 182 height 155
copy label "Space Below Heading (px)"
click at [653, 266] on textarea "It is Heading Text, Font Size (px), Space Above Heading (px)," at bounding box center [676, 250] width 122 height 71
paste textarea "Space Below Heading (px)"
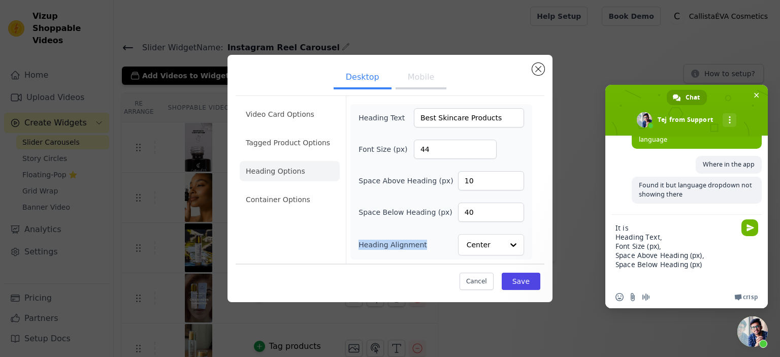
drag, startPoint x: 427, startPoint y: 244, endPoint x: 354, endPoint y: 242, distance: 72.1
click at [354, 242] on div "Heading Text Best Skincare Products Font Size (px) 44 Space Above Heading (px) …" at bounding box center [441, 181] width 182 height 155
copy label "Heading Alignment"
click at [715, 270] on textarea "It is Heading Text, Font Size (px), Space Above Heading (px), Space Below Headi…" at bounding box center [676, 250] width 122 height 71
paste textarea "Heading Alignment"
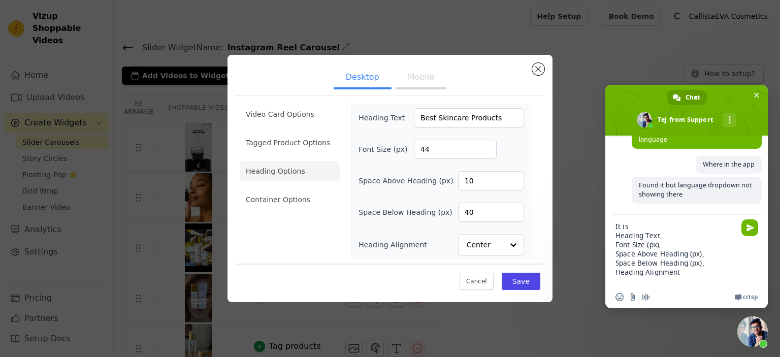
scroll to position [10, 0]
type textarea "It is Heading Text, Font Size (px), Space Above Heading (px), Space Below Headi…"
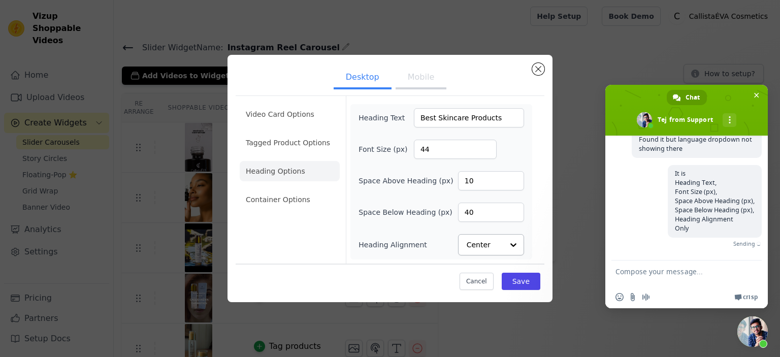
scroll to position [777, 0]
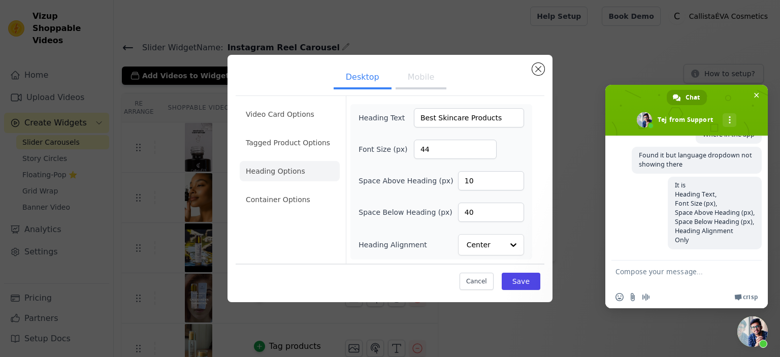
click at [426, 84] on button "Mobile" at bounding box center [421, 78] width 51 height 22
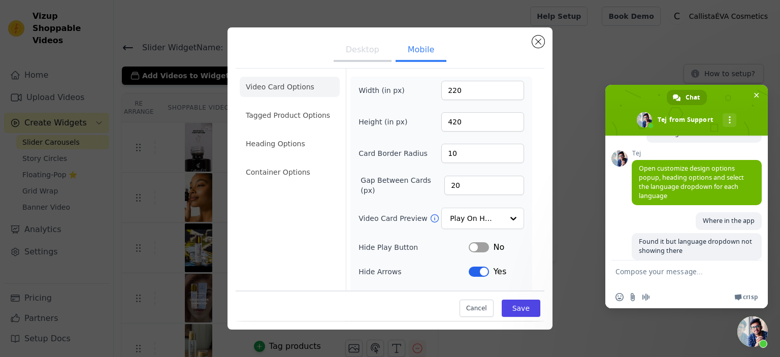
scroll to position [678, 0]
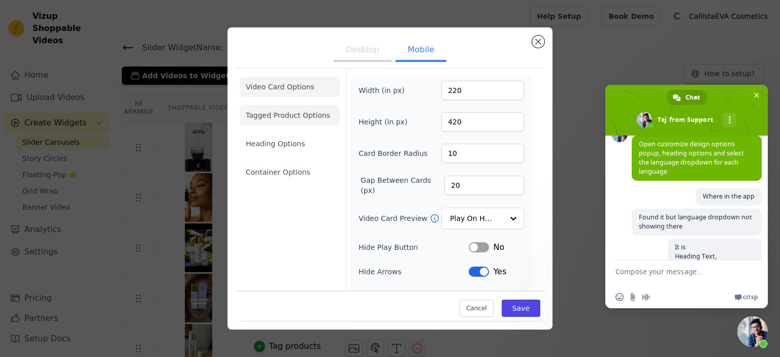
click at [303, 162] on li "Tagged Product Options" at bounding box center [290, 172] width 100 height 20
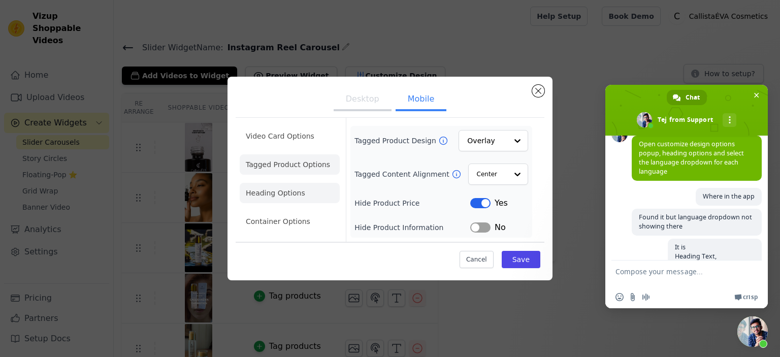
click at [272, 191] on li "Heading Options" at bounding box center [290, 193] width 100 height 20
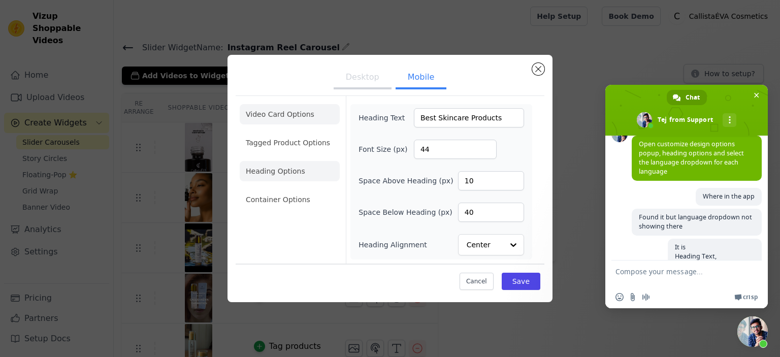
click at [297, 133] on li "Video Card Options" at bounding box center [290, 143] width 100 height 20
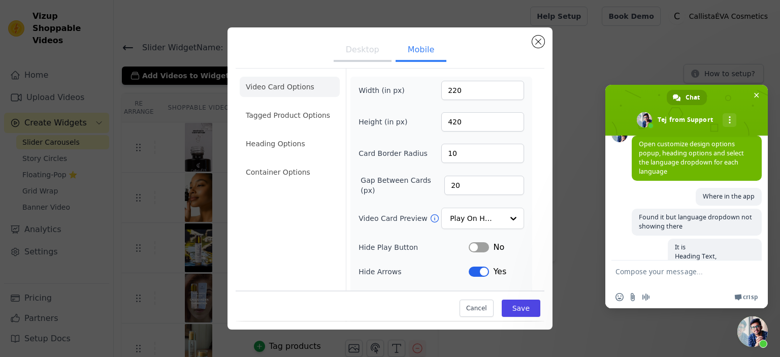
click at [362, 52] on button "Desktop" at bounding box center [363, 51] width 58 height 22
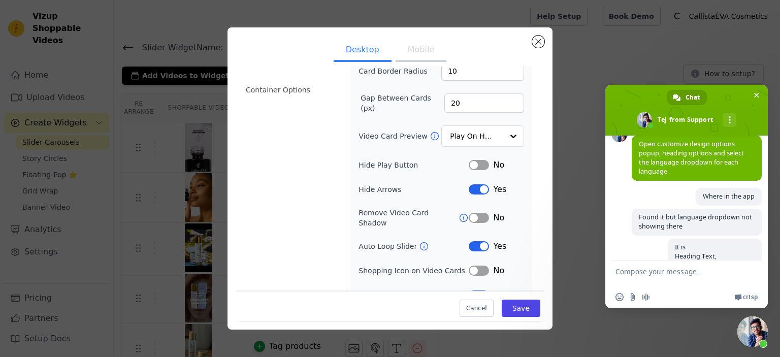
scroll to position [0, 0]
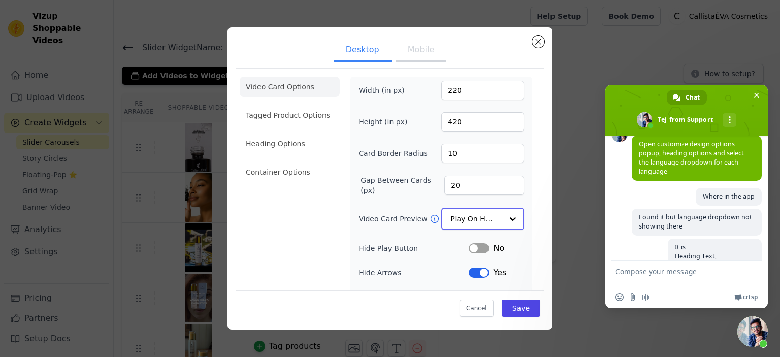
click at [508, 209] on div at bounding box center [513, 219] width 20 height 20
click at [580, 207] on div "Desktop Mobile Video Card Options Tagged Product Options Heading Options Contai…" at bounding box center [389, 178] width 747 height 334
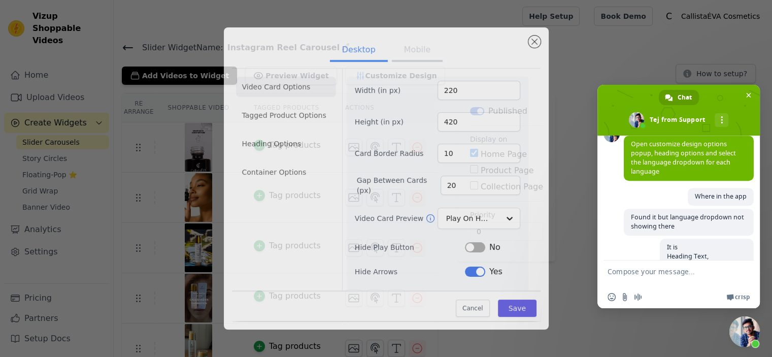
click at [580, 207] on div "Re Arrange Shoppable Video Tagged Products Actions Tag products Tag products Ta…" at bounding box center [443, 334] width 659 height 482
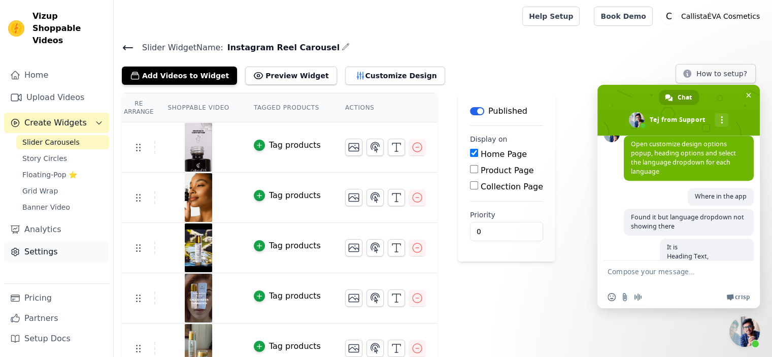
click at [56, 249] on link "Settings" at bounding box center [56, 252] width 105 height 20
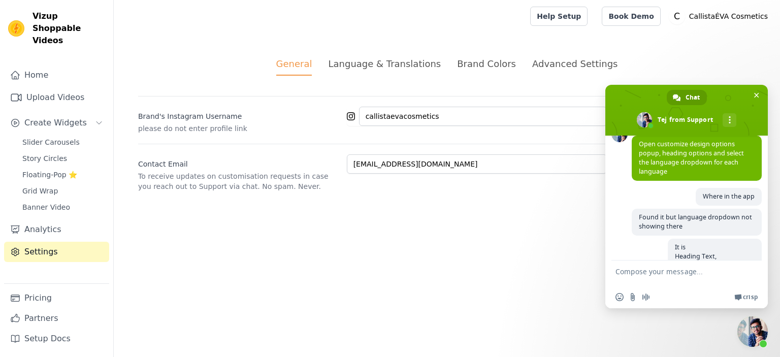
scroll to position [777, 0]
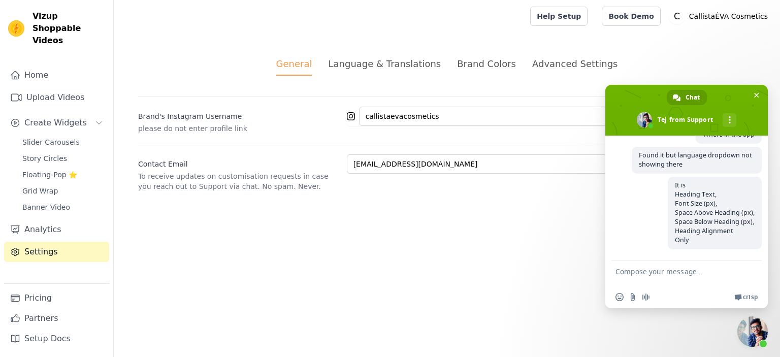
click at [577, 59] on div "Advanced Settings" at bounding box center [574, 64] width 85 height 14
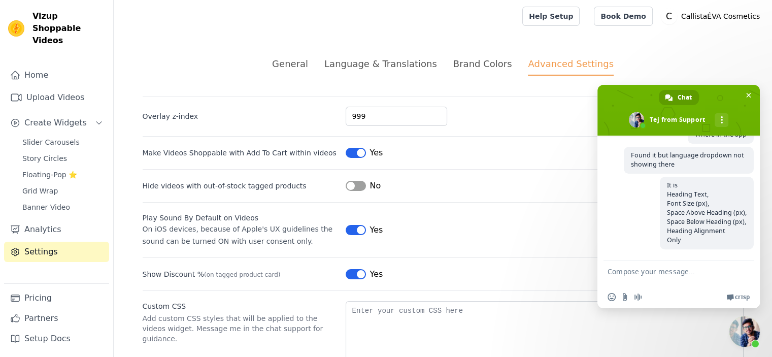
click at [423, 68] on div "Language & Translations" at bounding box center [380, 64] width 113 height 14
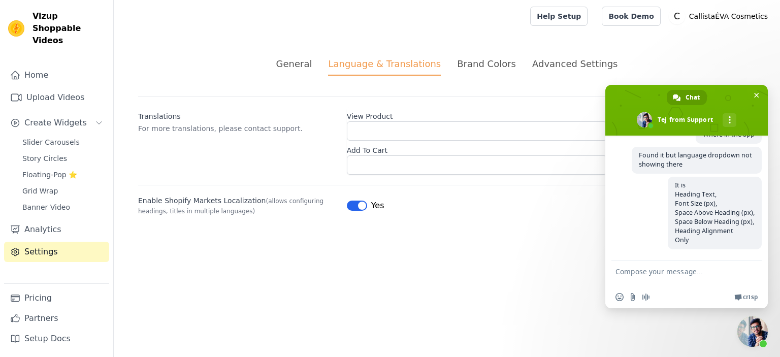
click at [429, 237] on div "General Language & Translations Brand Colors Advanced Settings unsaved changes …" at bounding box center [447, 136] width 666 height 208
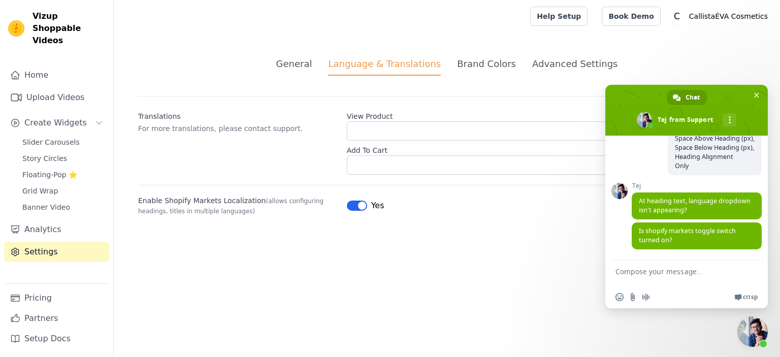
scroll to position [873, 0]
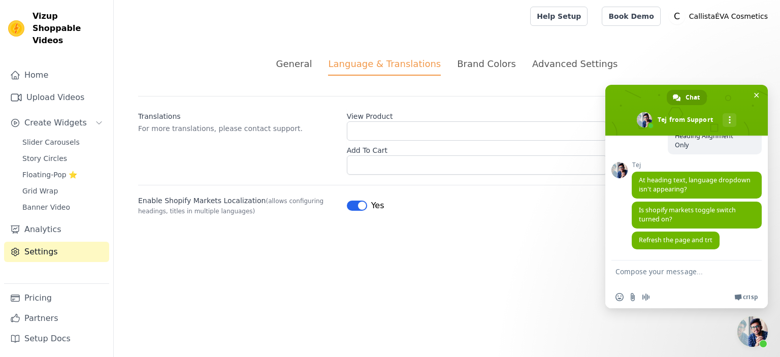
click at [691, 269] on textarea "Compose your message..." at bounding box center [676, 272] width 122 height 25
drag, startPoint x: 674, startPoint y: 219, endPoint x: 633, endPoint y: 209, distance: 43.0
click at [633, 209] on span "Is shopify markets toggle switch turned on?" at bounding box center [697, 215] width 130 height 27
copy span "Is shopify markets toggle switch turned on?"
click at [660, 283] on textarea "Compose your message..." at bounding box center [676, 272] width 122 height 25
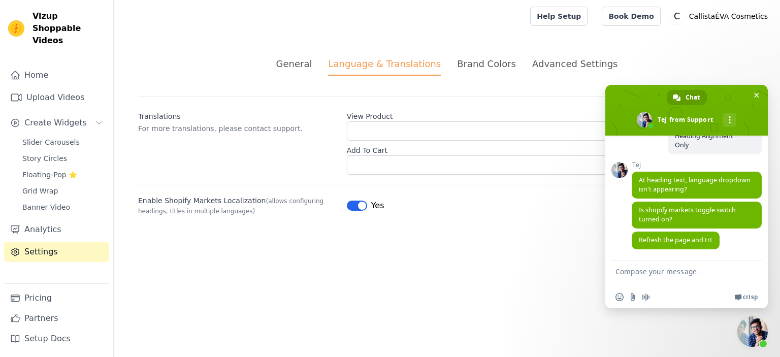
paste textarea "Is shopify markets toggle switch turned on?"
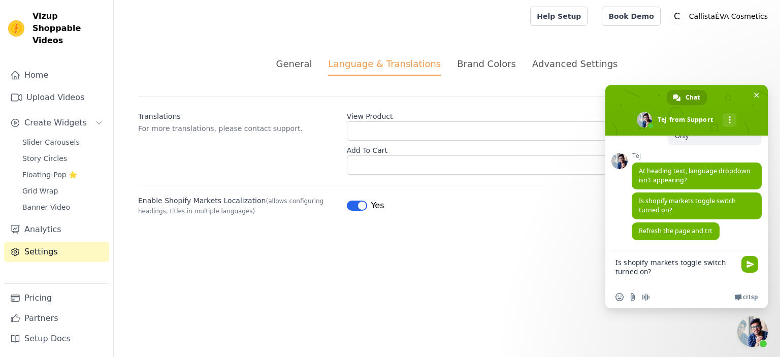
scroll to position [2, 0]
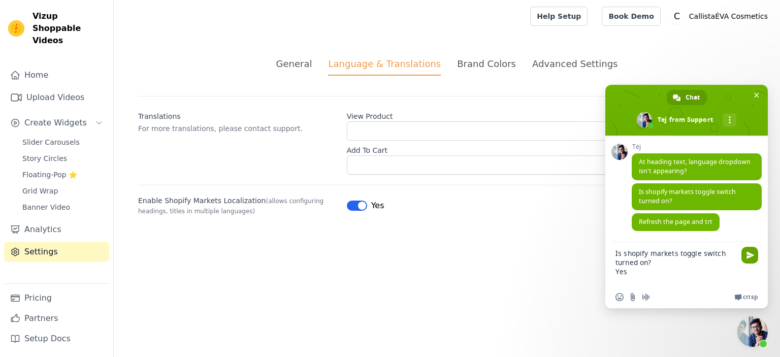
type textarea "Is shopify markets toggle switch turned on? Yes"
click at [750, 252] on span "Send" at bounding box center [750, 255] width 8 height 8
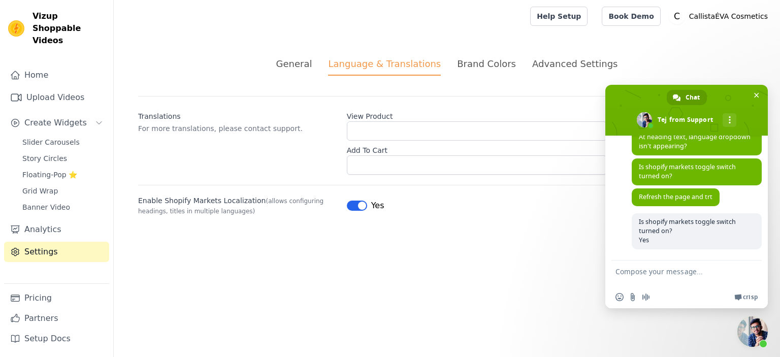
scroll to position [918, 0]
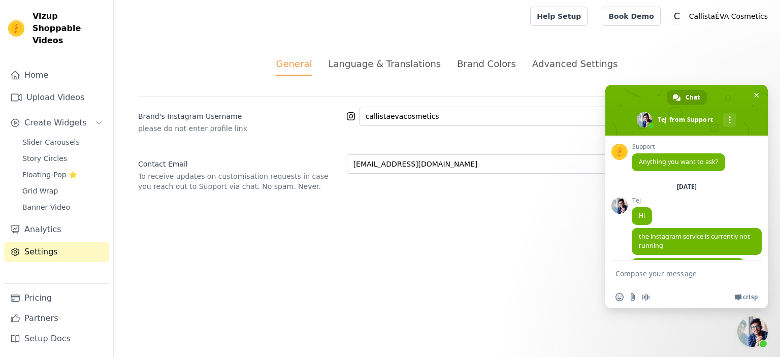
scroll to position [918, 0]
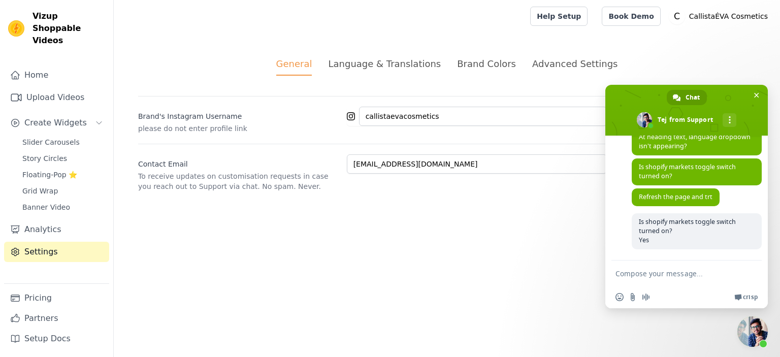
click at [437, 70] on div "Language & Translations" at bounding box center [384, 64] width 113 height 14
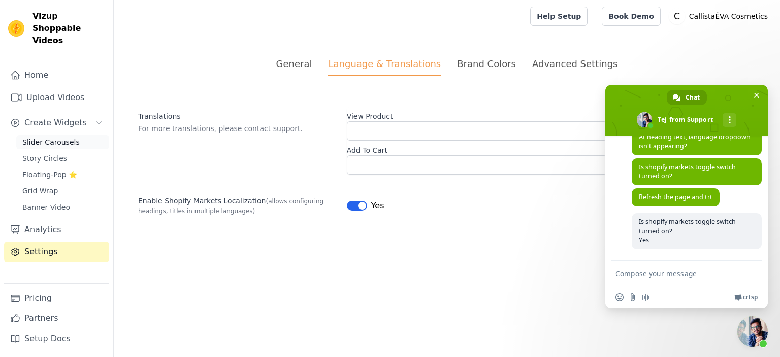
click at [57, 137] on span "Slider Carousels" at bounding box center [50, 142] width 57 height 10
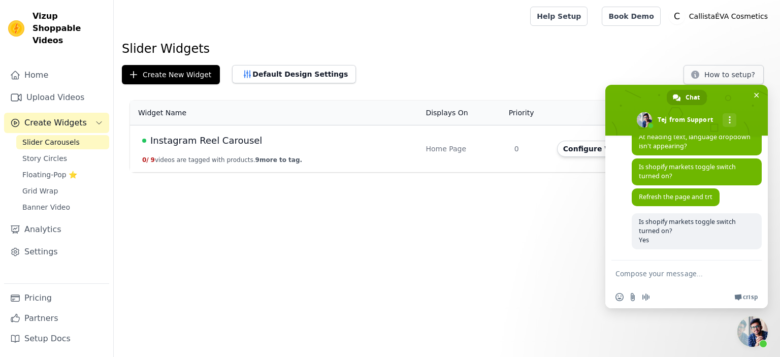
click at [201, 142] on span "Instagram Reel Carousel" at bounding box center [206, 141] width 112 height 14
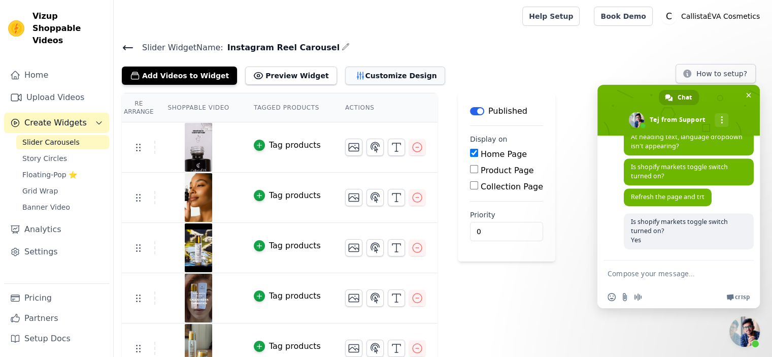
click at [384, 77] on button "Customize Design" at bounding box center [395, 76] width 100 height 18
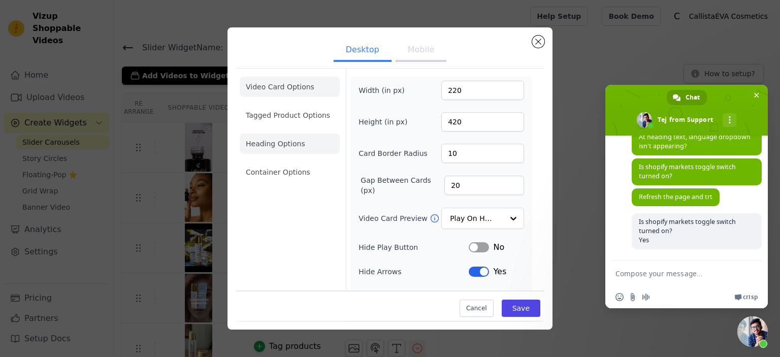
click at [301, 149] on li "Heading Options" at bounding box center [290, 144] width 100 height 20
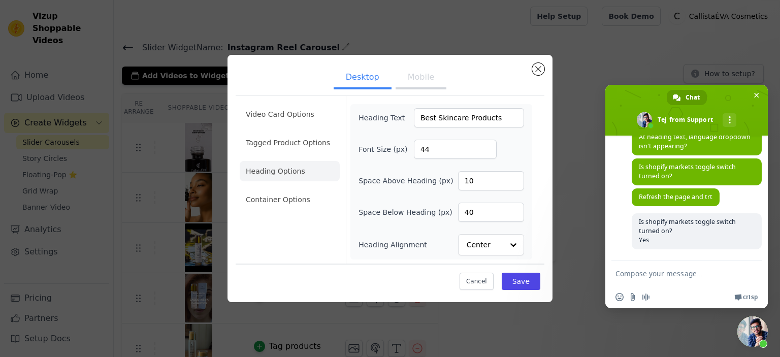
click at [542, 206] on div "Video Card Options Tagged Product Options Heading Options Container Options Hea…" at bounding box center [390, 179] width 309 height 168
click at [540, 75] on div "Desktop Mobile Video Card Options Tagged Product Options Heading Options Contai…" at bounding box center [389, 178] width 325 height 247
click at [660, 281] on textarea "Compose your message..." at bounding box center [676, 272] width 122 height 25
click at [535, 72] on button "Close modal" at bounding box center [538, 69] width 12 height 12
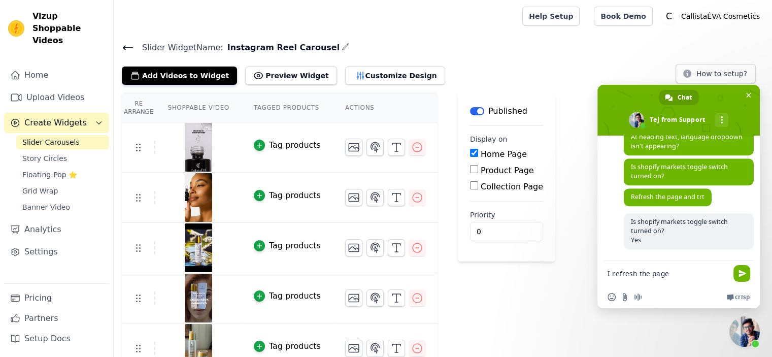
click at [123, 44] on icon at bounding box center [128, 48] width 12 height 12
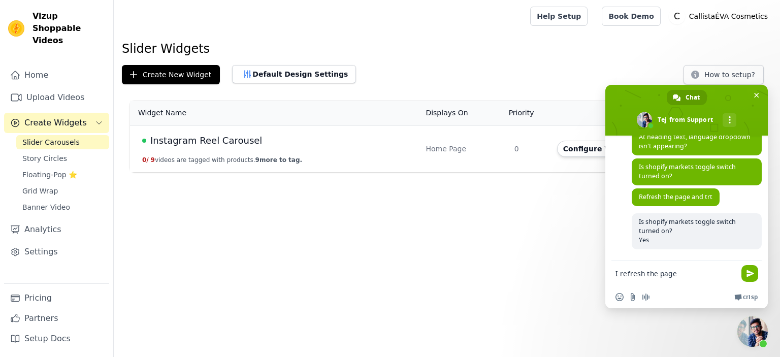
click at [697, 280] on textarea "I refresh the page" at bounding box center [676, 272] width 122 height 25
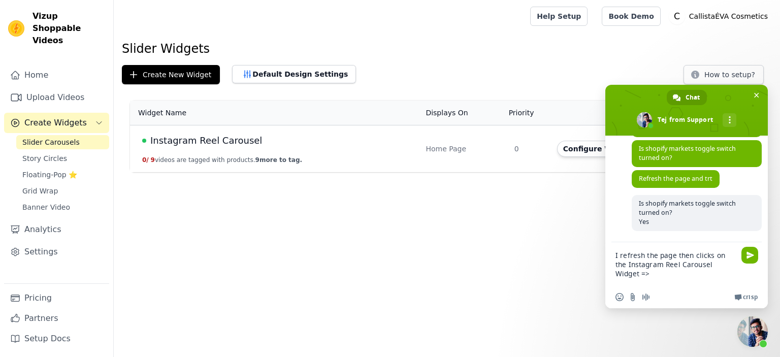
click at [211, 137] on span "Instagram Reel Carousel" at bounding box center [206, 141] width 112 height 14
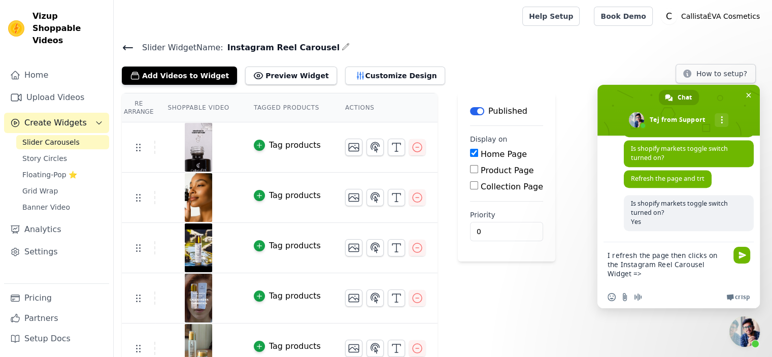
click at [725, 267] on textarea "I refresh the page then clicks on the Instagram Reel Carousel Widget =>" at bounding box center [669, 264] width 122 height 44
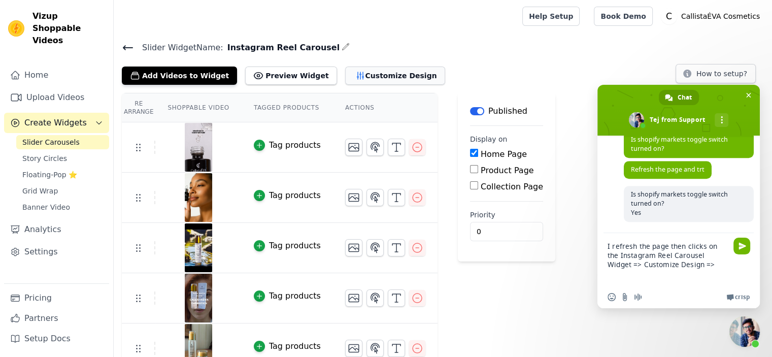
click at [372, 76] on button "Customize Design" at bounding box center [395, 76] width 100 height 18
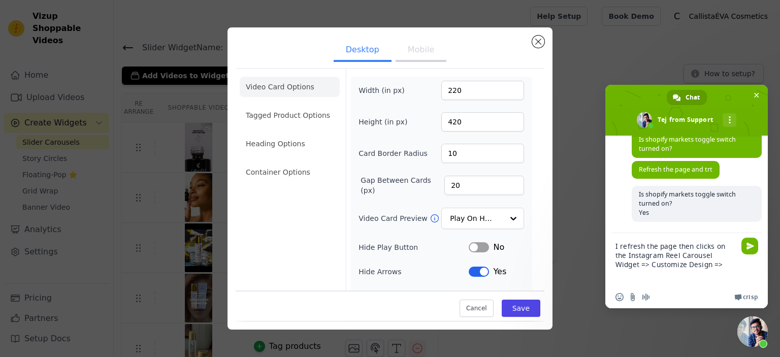
click at [701, 267] on textarea "I refresh the page then clicks on the Instagram Reel Carousel Widget => Customi…" at bounding box center [676, 259] width 122 height 53
type textarea "I refresh the page then clicks on the Instagram Reel Carousel Widget => Customi…"
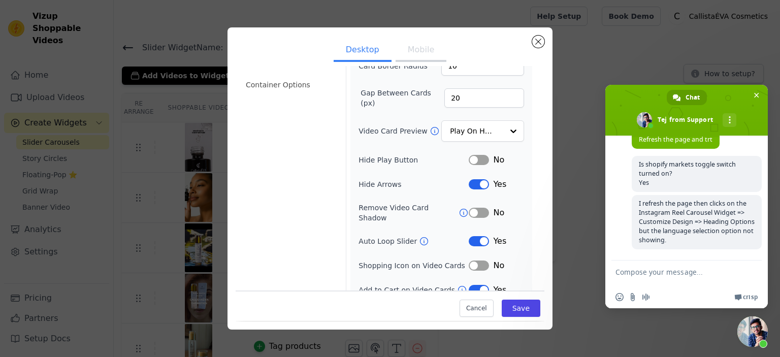
scroll to position [1, 0]
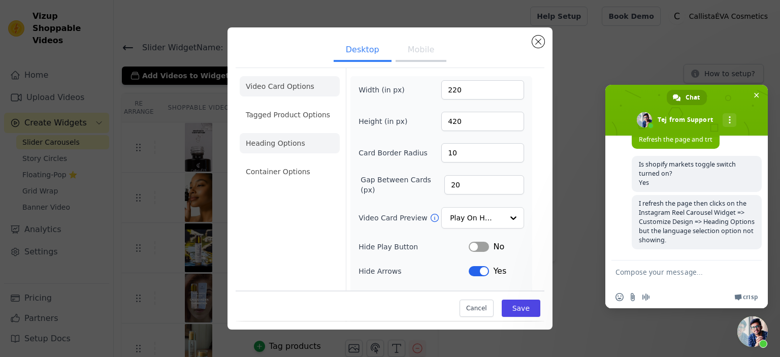
click at [274, 152] on li "Heading Options" at bounding box center [290, 143] width 100 height 20
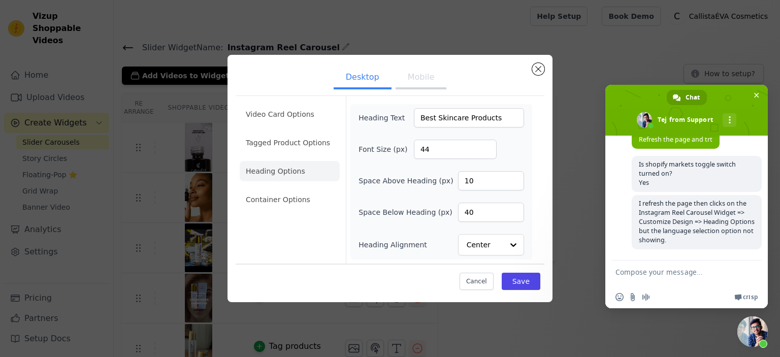
click at [543, 188] on div "Video Card Options Tagged Product Options Heading Options Container Options Hea…" at bounding box center [390, 179] width 309 height 168
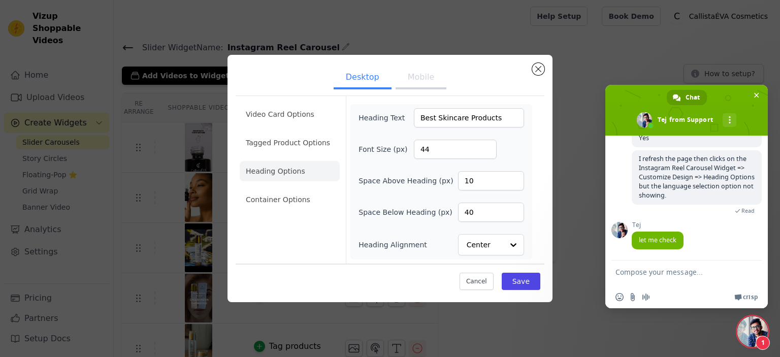
scroll to position [1013, 0]
click at [680, 279] on textarea "Compose your message..." at bounding box center [676, 272] width 122 height 25
paste textarea "[URL][DOMAIN_NAME]"
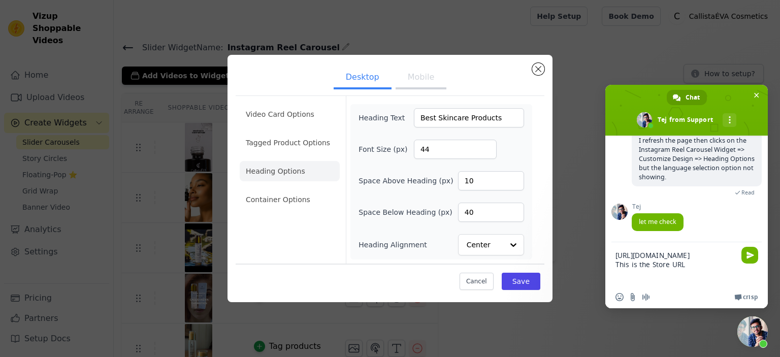
scroll to position [0, 0]
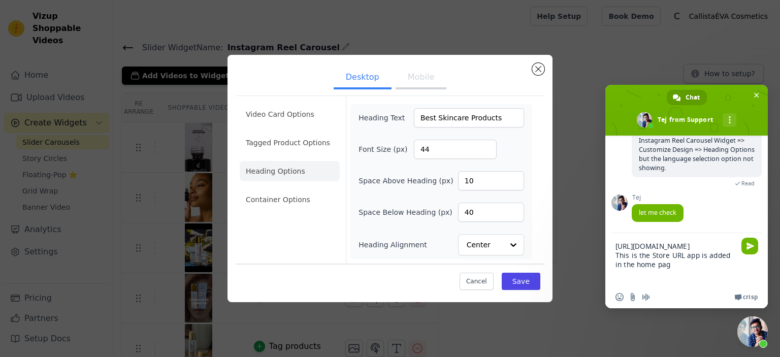
type textarea "[URL][DOMAIN_NAME] This is the Store URL app is added in the home page"
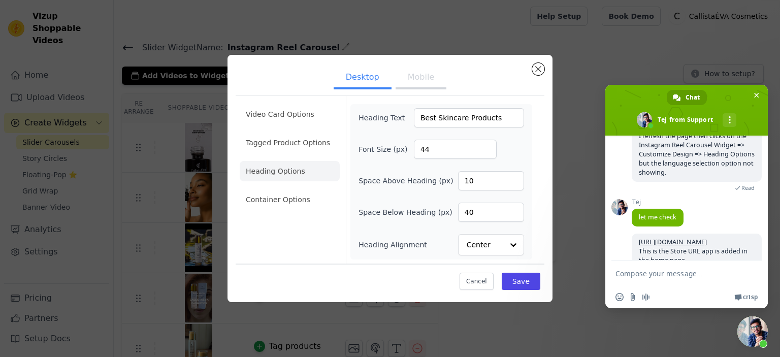
scroll to position [998, 0]
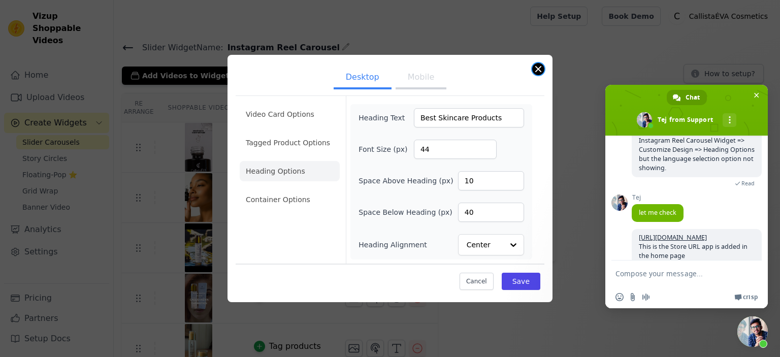
click at [540, 66] on button "Close modal" at bounding box center [538, 69] width 12 height 12
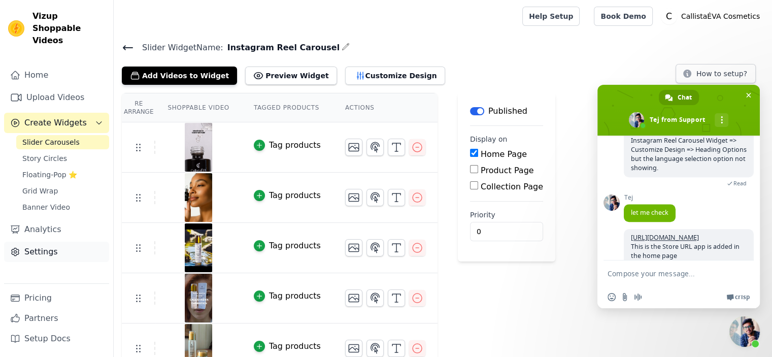
click at [54, 242] on link "Settings" at bounding box center [56, 252] width 105 height 20
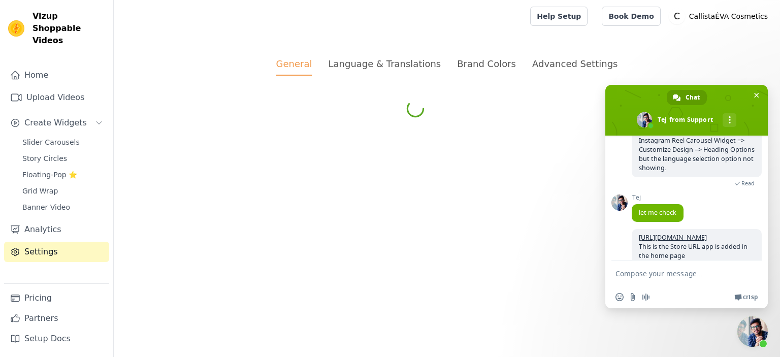
click at [420, 59] on div "Language & Translations" at bounding box center [384, 64] width 113 height 14
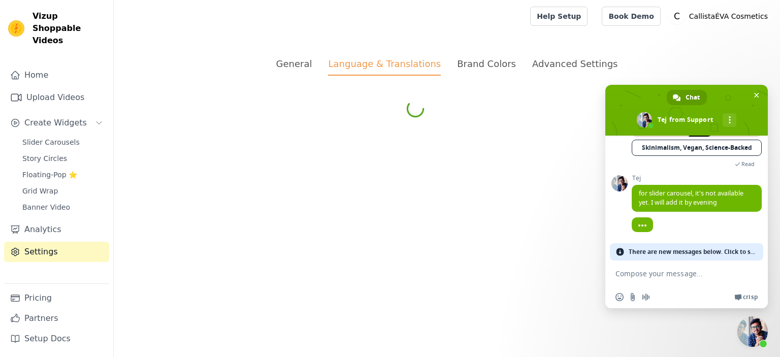
scroll to position [1207, 0]
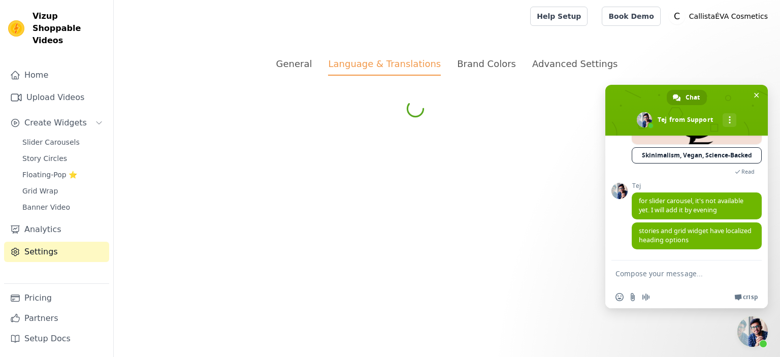
click at [682, 279] on textarea "Compose your message..." at bounding box center [676, 272] width 122 height 25
type textarea "OK got it! Thanks!"
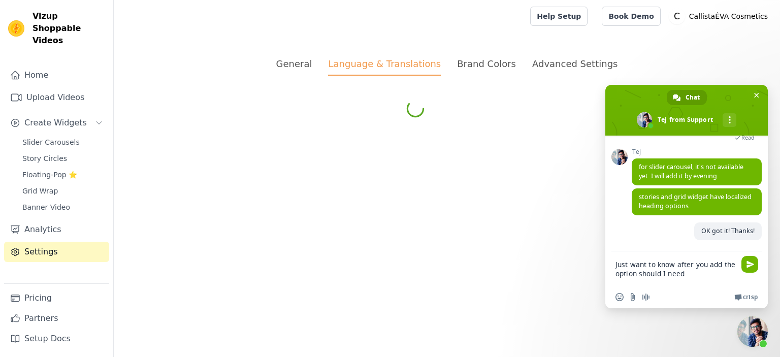
scroll to position [1245, 0]
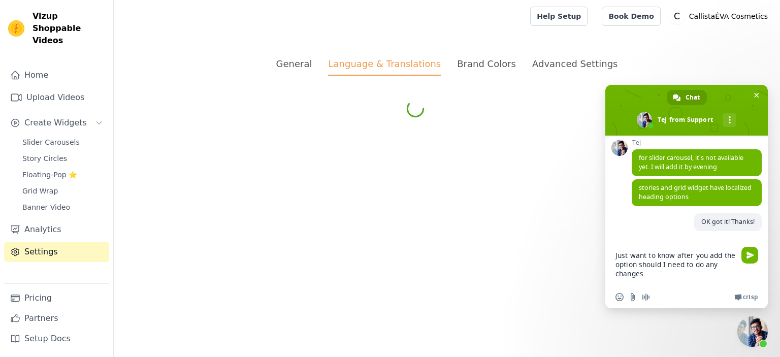
type textarea "Just want to know after you add the option should I need to do any changes."
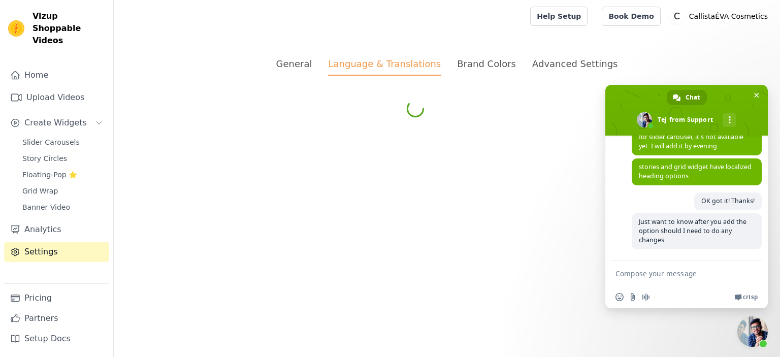
scroll to position [1248, 0]
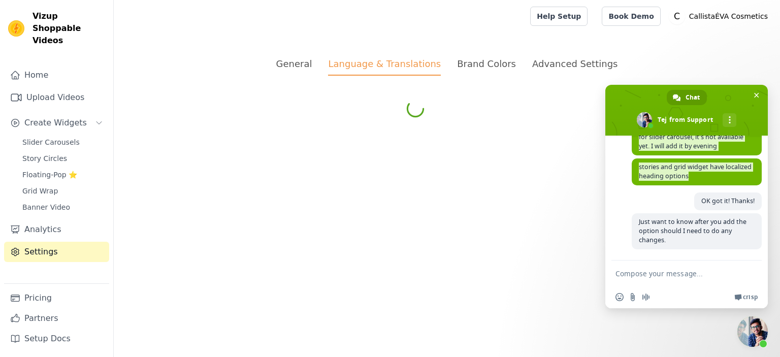
drag, startPoint x: 711, startPoint y: 200, endPoint x: 635, endPoint y: 154, distance: 88.7
drag, startPoint x: 638, startPoint y: 158, endPoint x: 702, endPoint y: 203, distance: 78.0
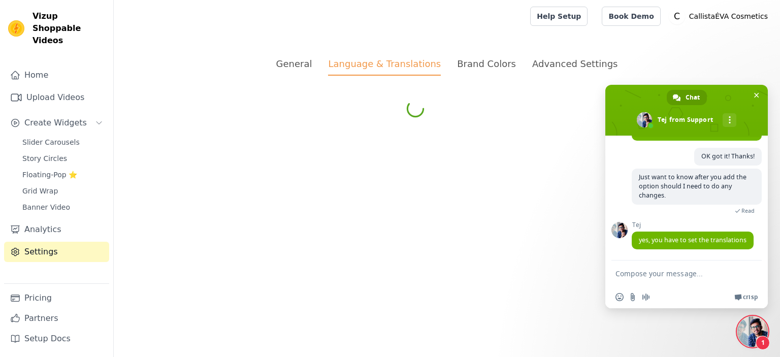
scroll to position [1309, 0]
click at [664, 272] on textarea "Compose your message..." at bounding box center [676, 272] width 122 height 25
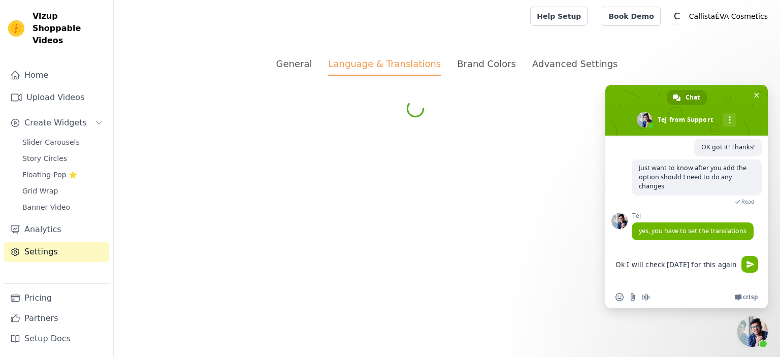
type textarea "Ok I will check [DATE] for this again!"
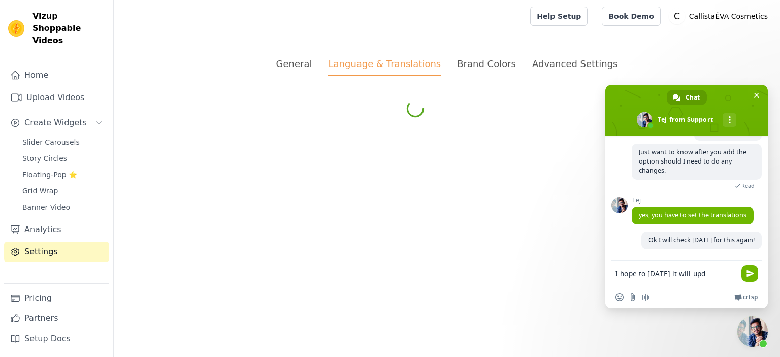
scroll to position [1353, 0]
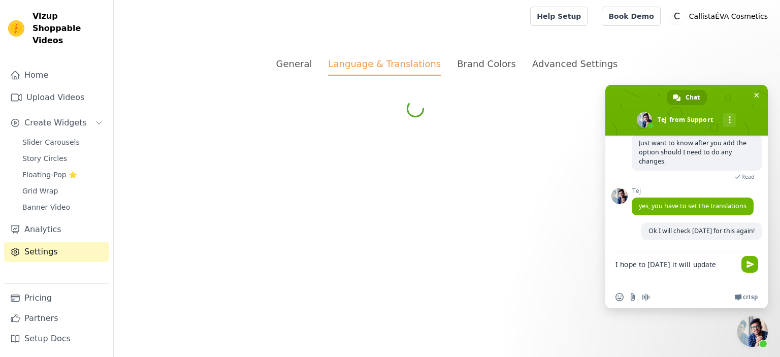
type textarea "I hope to [DATE] it will updated"
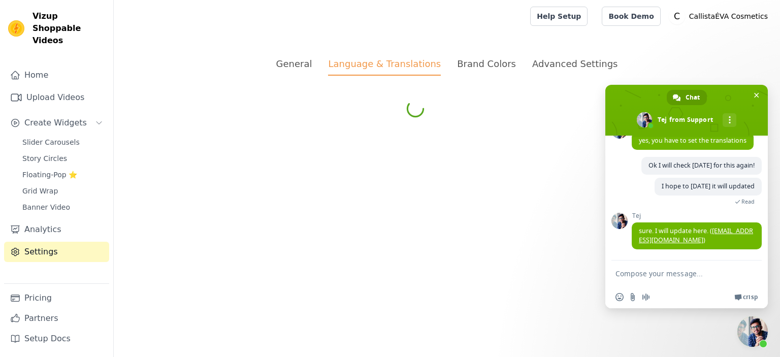
scroll to position [1430, 0]
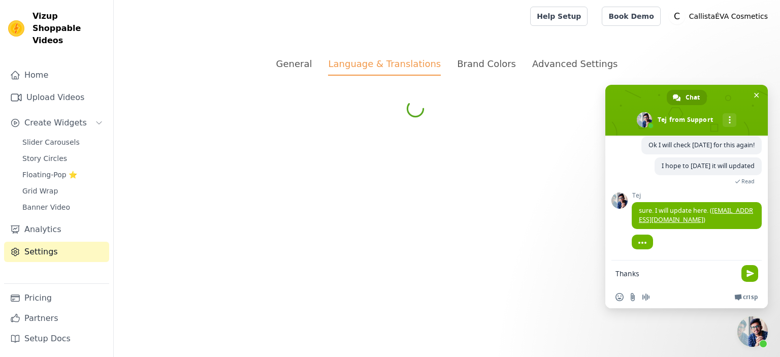
type textarea "Thanks!"
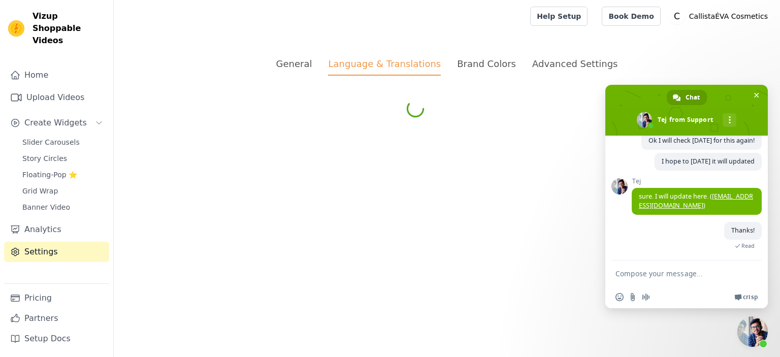
scroll to position [1435, 0]
